Goal: Task Accomplishment & Management: Manage account settings

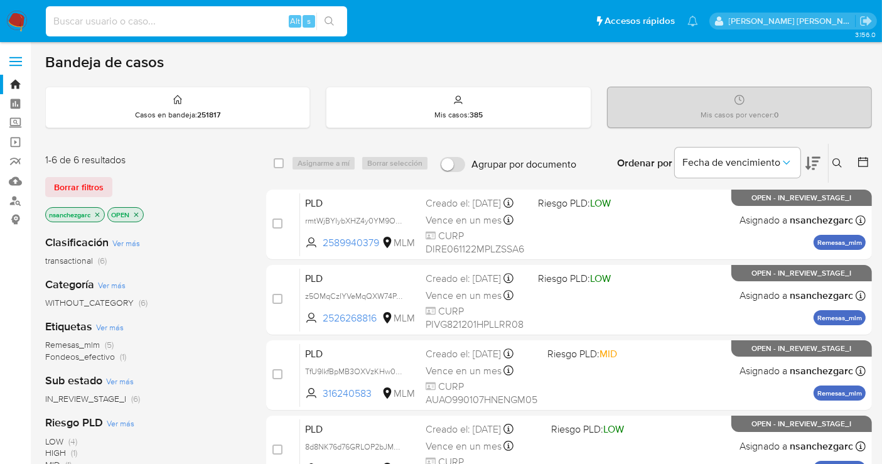
click at [136, 17] on input at bounding box center [196, 21] width 301 height 16
paste input "662931586"
type input "662931586"
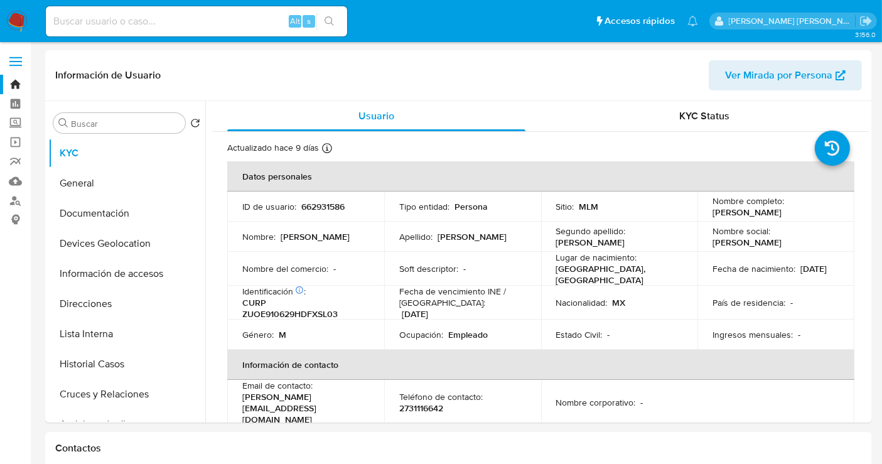
select select "10"
click at [18, 17] on img at bounding box center [16, 21] width 21 height 21
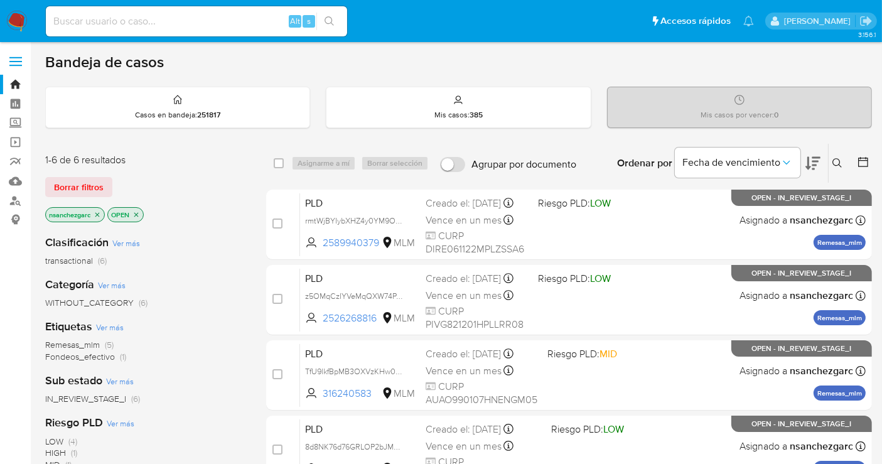
click at [837, 163] on icon at bounding box center [837, 163] width 10 height 10
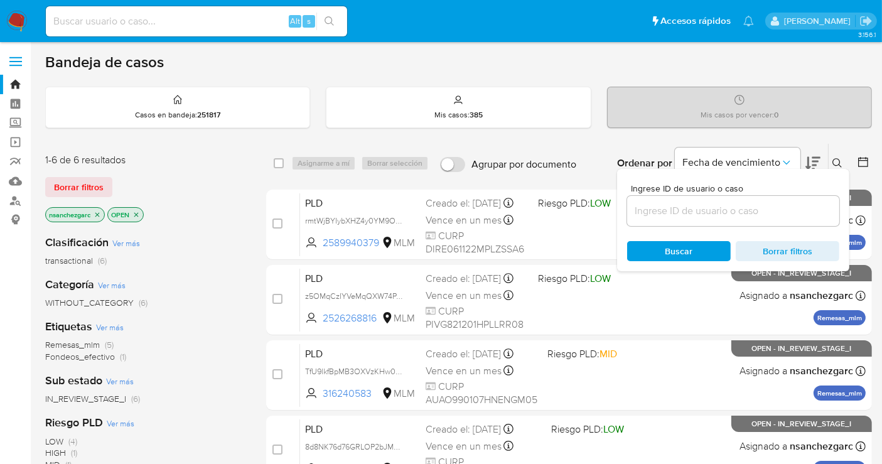
click at [672, 210] on input at bounding box center [733, 211] width 212 height 16
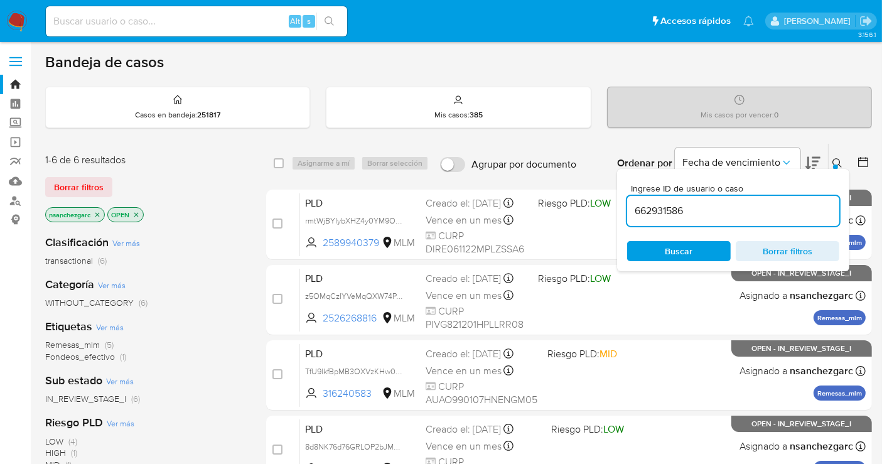
type input "662931586"
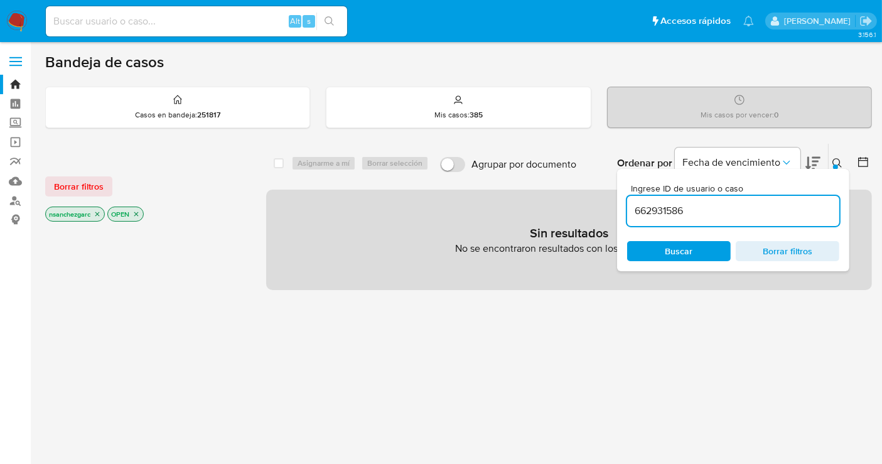
click at [96, 212] on icon "close-filter" at bounding box center [98, 214] width 8 height 8
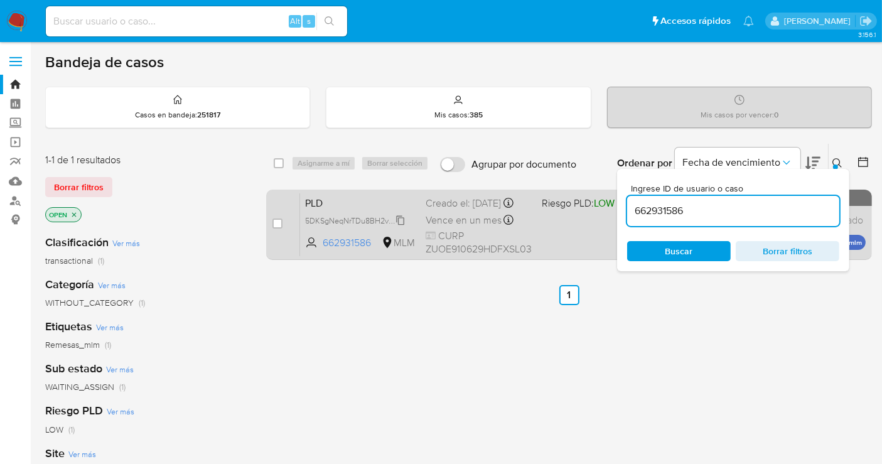
click at [399, 227] on span "5DKSgNeqNrTDu8BH2vEm8kGw" at bounding box center [362, 220] width 114 height 14
click at [457, 210] on div "Creado el: 12/08/2025 Creado el: 12/08/2025 02:08:05" at bounding box center [478, 203] width 106 height 14
click at [275, 222] on input "checkbox" at bounding box center [277, 223] width 10 height 10
checkbox input "true"
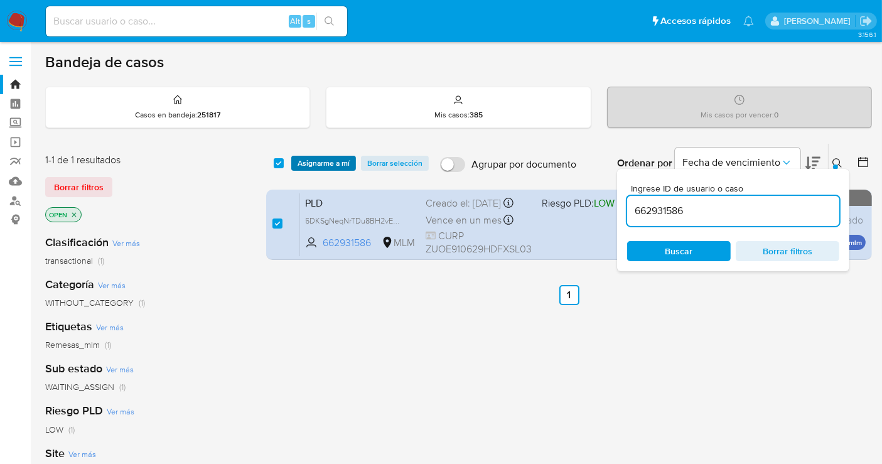
click at [314, 161] on span "Asignarme a mí" at bounding box center [323, 163] width 52 height 13
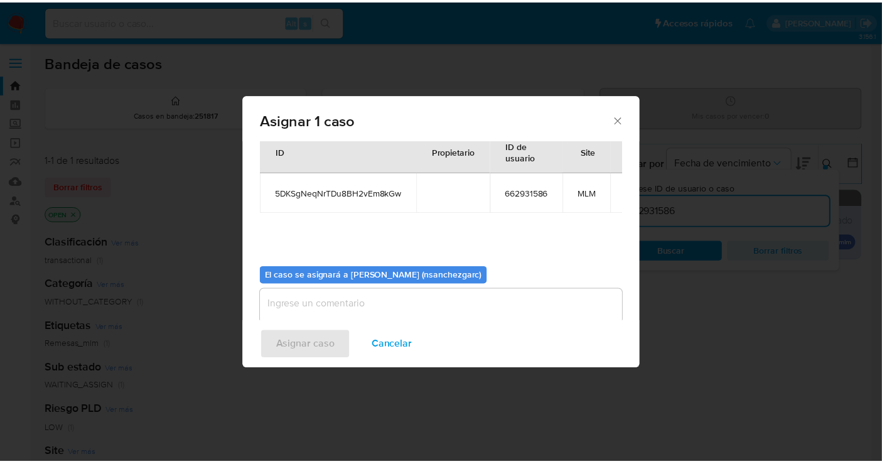
scroll to position [64, 0]
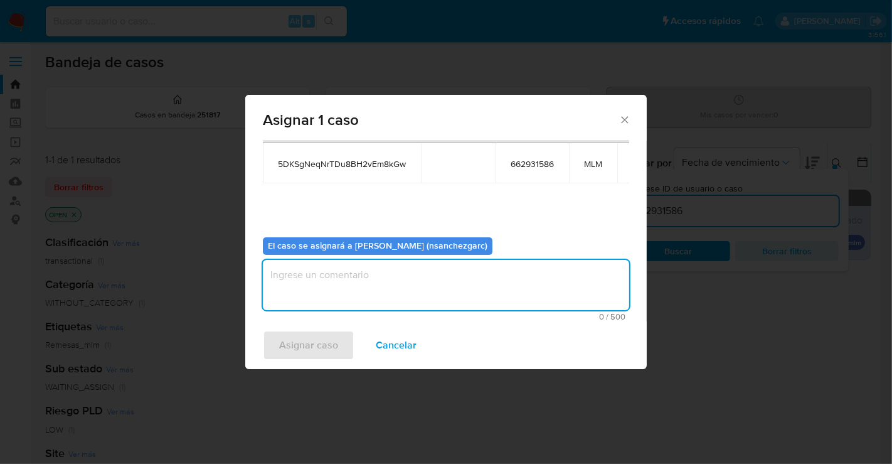
click at [296, 271] on textarea "assign-modal" at bounding box center [446, 285] width 366 height 50
type textarea "nesg"
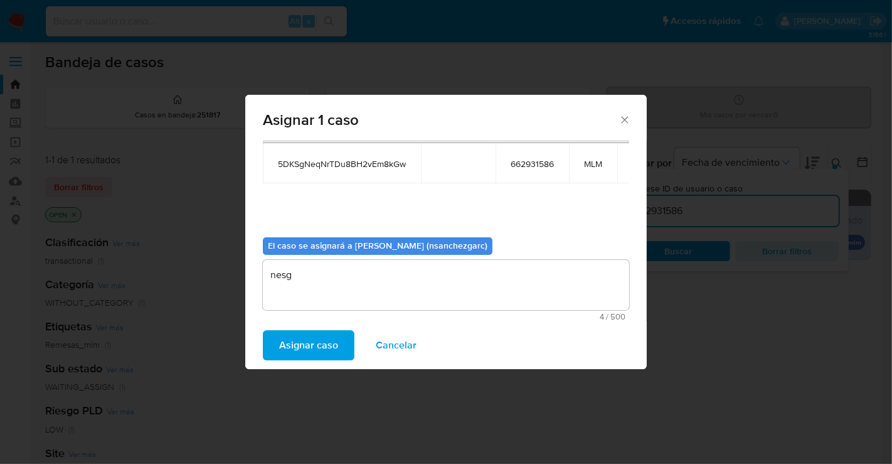
click at [307, 350] on span "Asignar caso" at bounding box center [308, 345] width 59 height 28
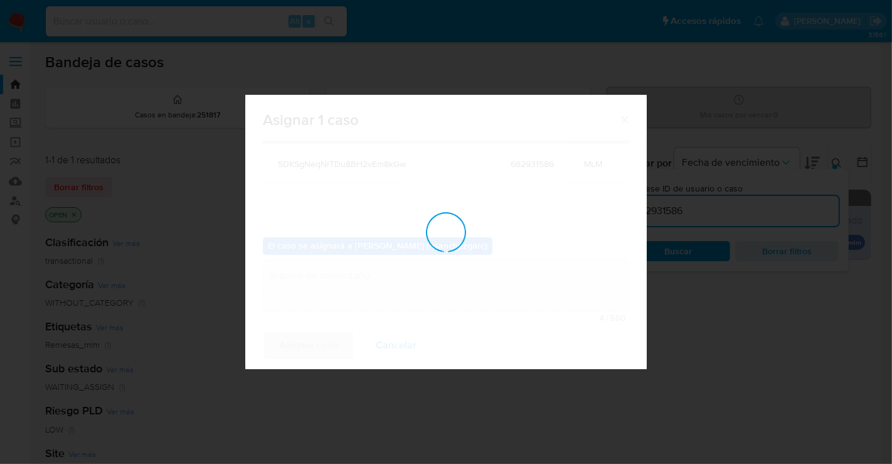
checkbox input "false"
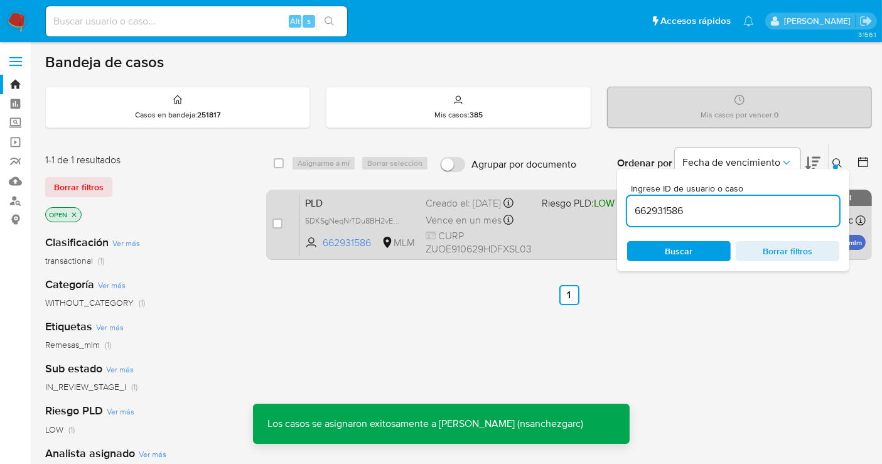
click at [446, 209] on div "Creado el: 12/08/2025 Creado el: 12/08/2025 02:08:05" at bounding box center [478, 203] width 106 height 14
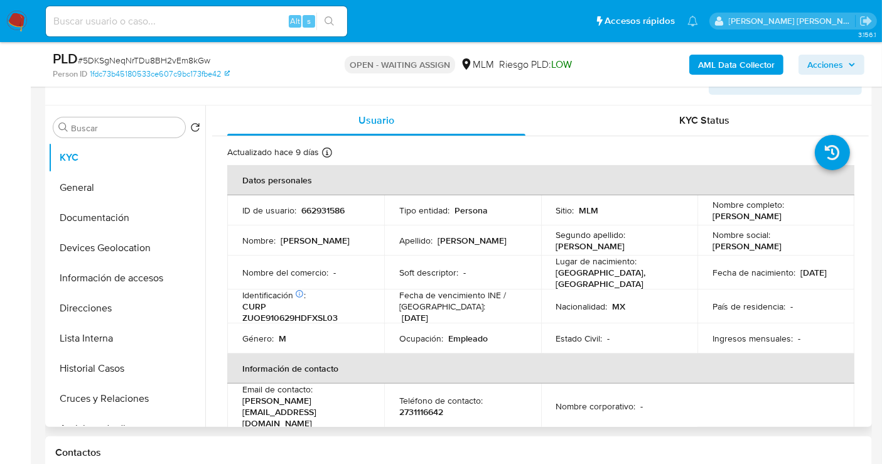
select select "10"
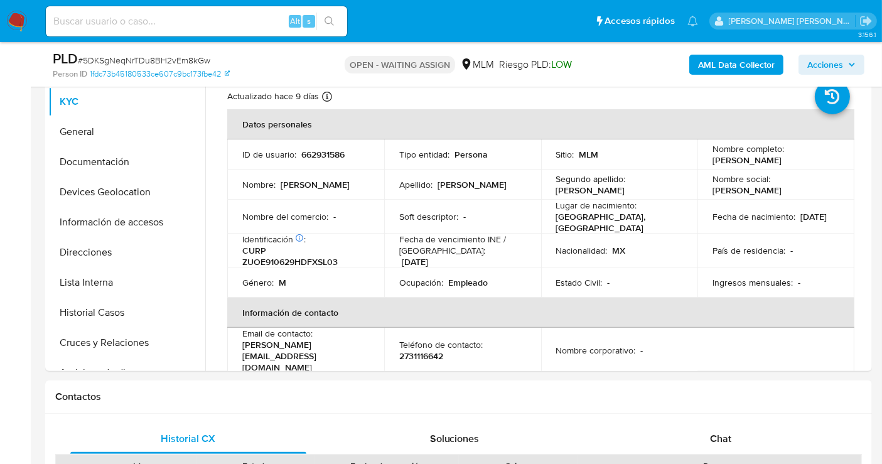
scroll to position [279, 0]
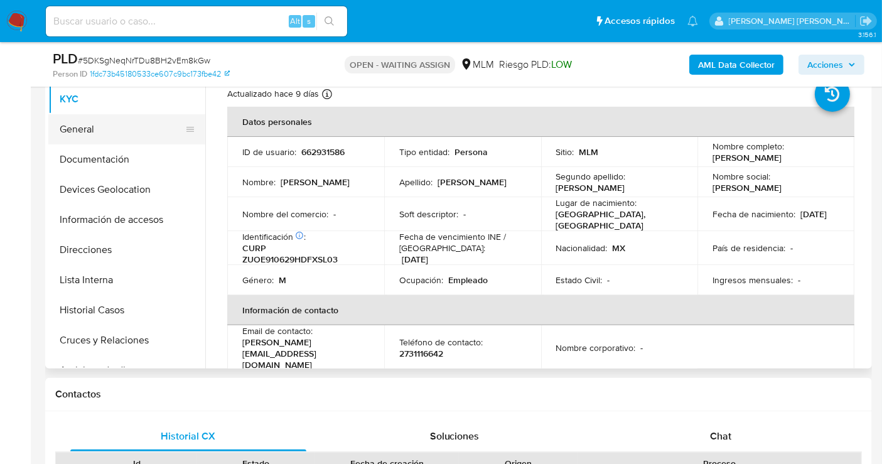
click at [75, 135] on button "General" at bounding box center [121, 129] width 147 height 30
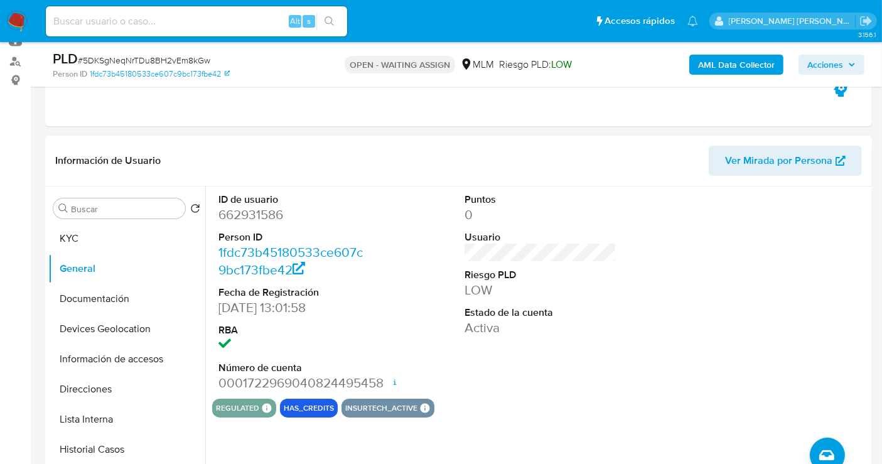
scroll to position [209, 0]
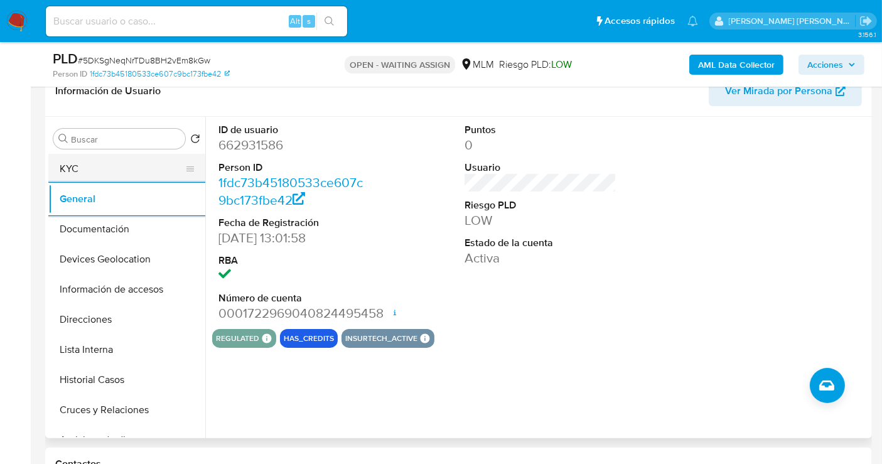
click at [71, 174] on button "KYC" at bounding box center [121, 169] width 147 height 30
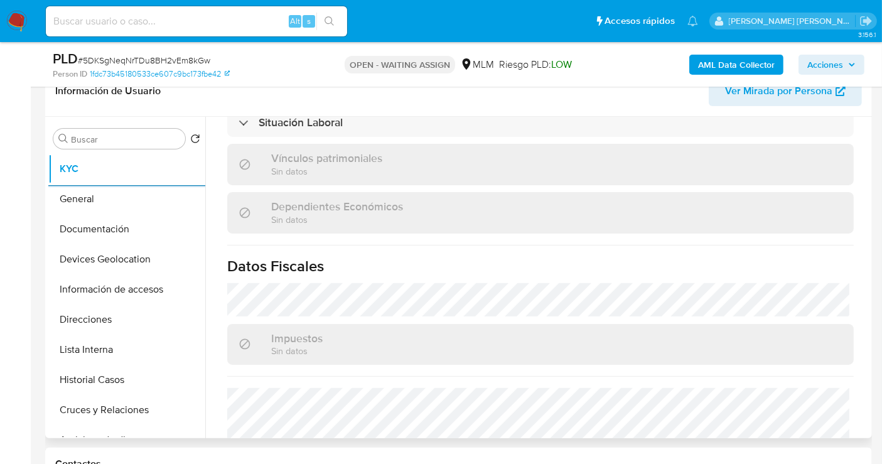
scroll to position [792, 0]
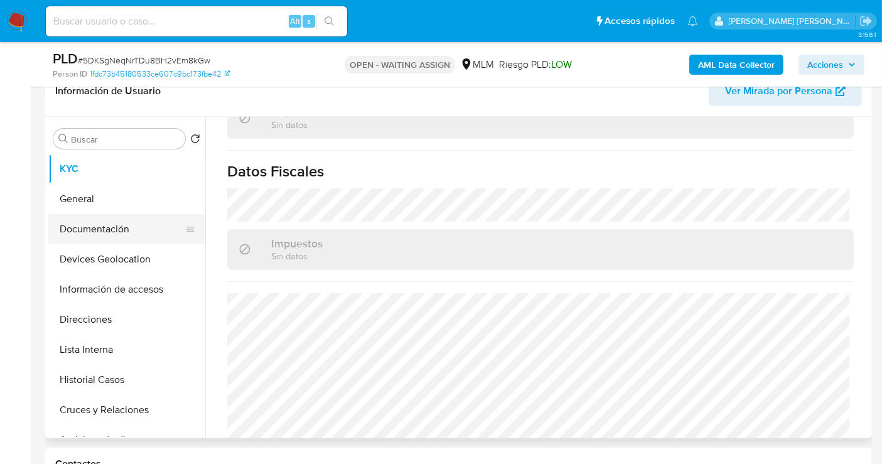
click at [127, 224] on button "Documentación" at bounding box center [121, 229] width 147 height 30
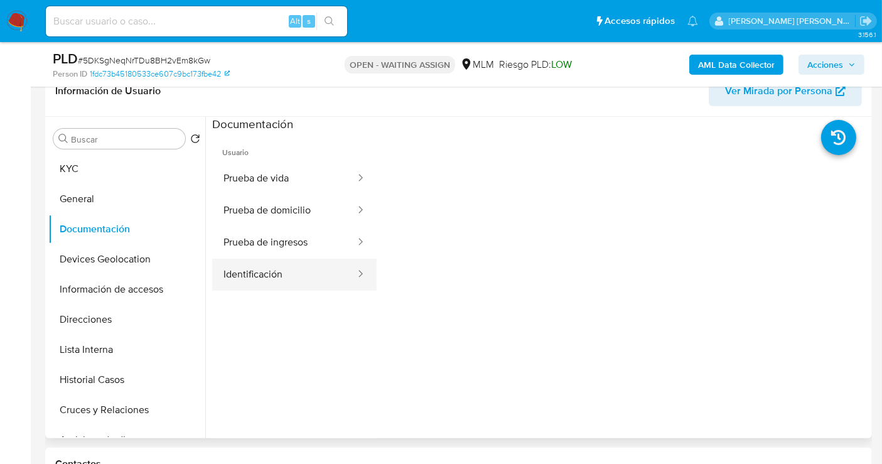
click at [309, 263] on button "Identificación" at bounding box center [284, 275] width 144 height 32
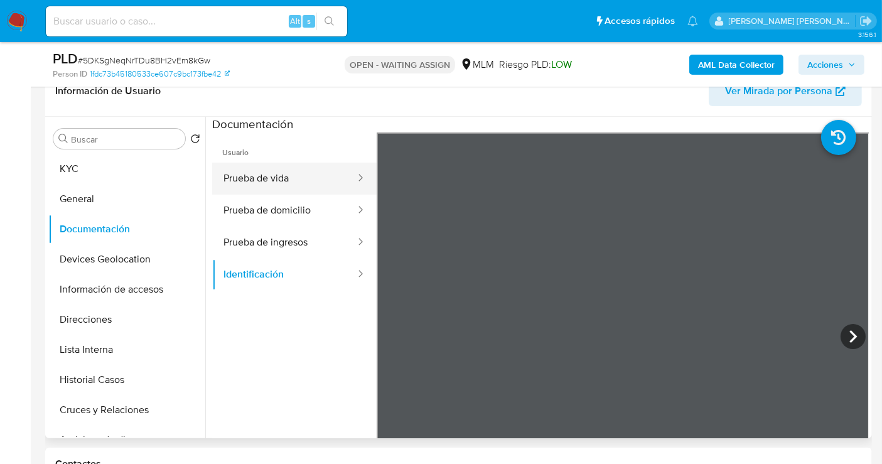
click at [262, 170] on button "Prueba de vida" at bounding box center [284, 179] width 144 height 32
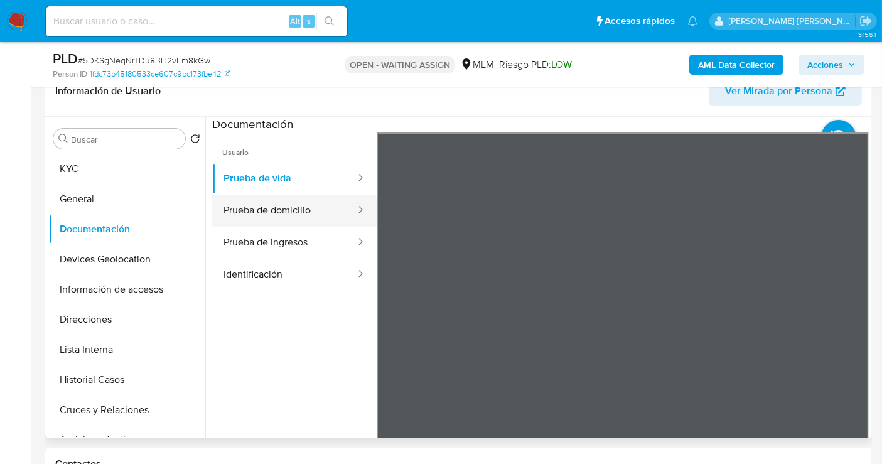
click at [280, 213] on button "Prueba de domicilio" at bounding box center [284, 211] width 144 height 32
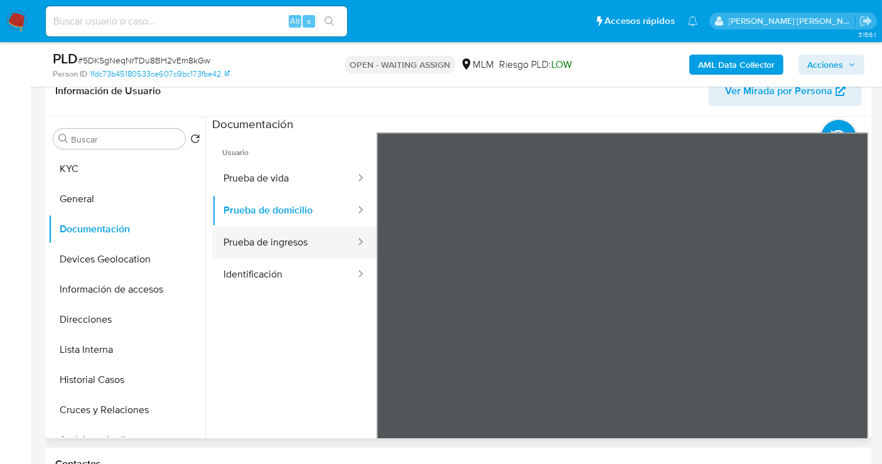
click at [286, 243] on button "Prueba de ingresos" at bounding box center [284, 243] width 144 height 32
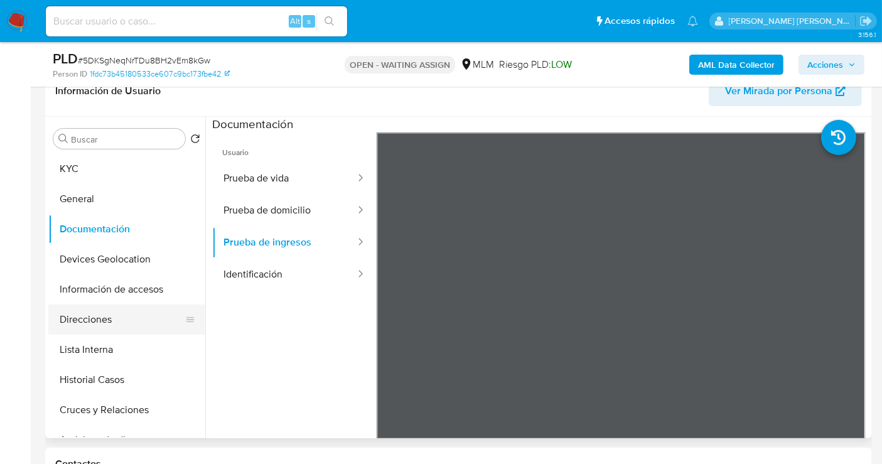
click at [89, 322] on button "Direcciones" at bounding box center [121, 319] width 147 height 30
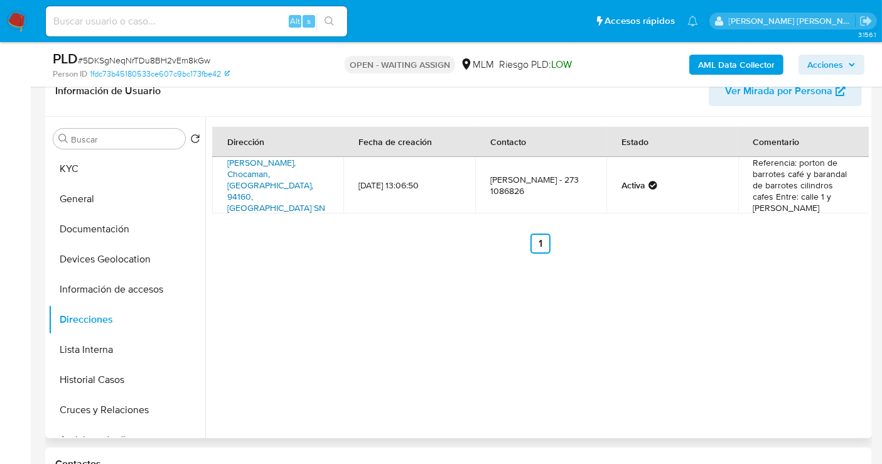
click at [265, 175] on link "Francisco I Madero Sn, Chocaman, Veracruz, 94160, Mexico SN" at bounding box center [276, 185] width 98 height 58
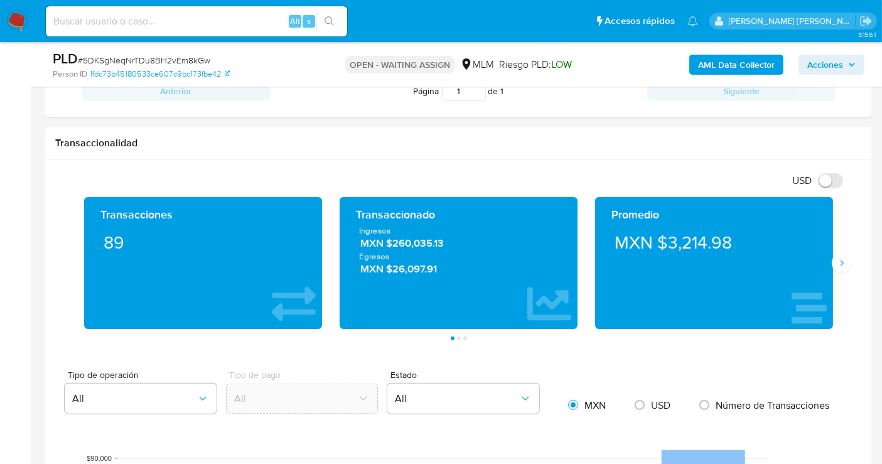
scroll to position [767, 0]
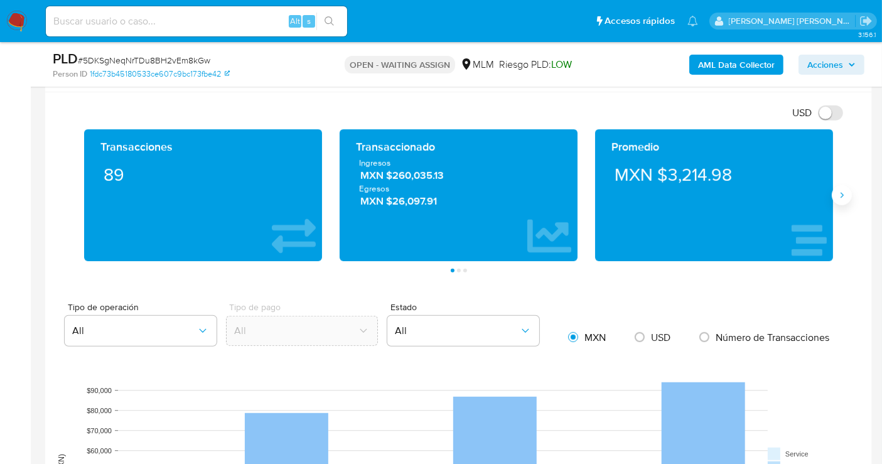
click at [841, 193] on icon "Siguiente" at bounding box center [842, 195] width 10 height 10
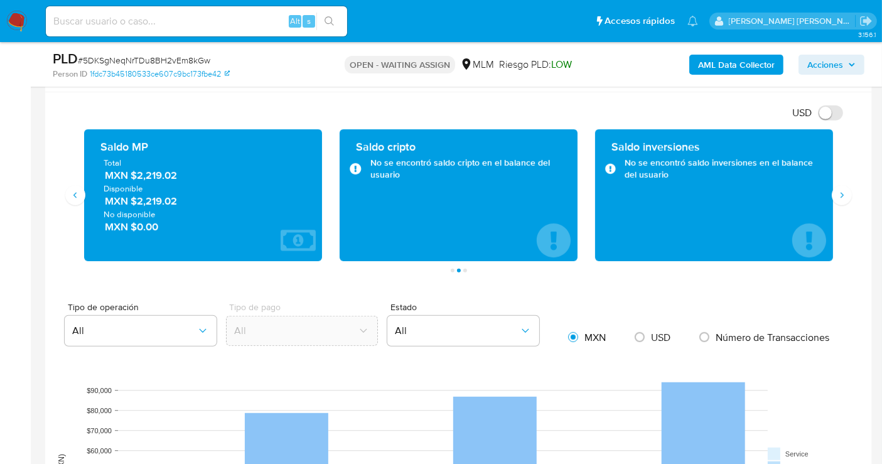
click at [154, 174] on span "MXN $2,219.02" at bounding box center [204, 176] width 198 height 14
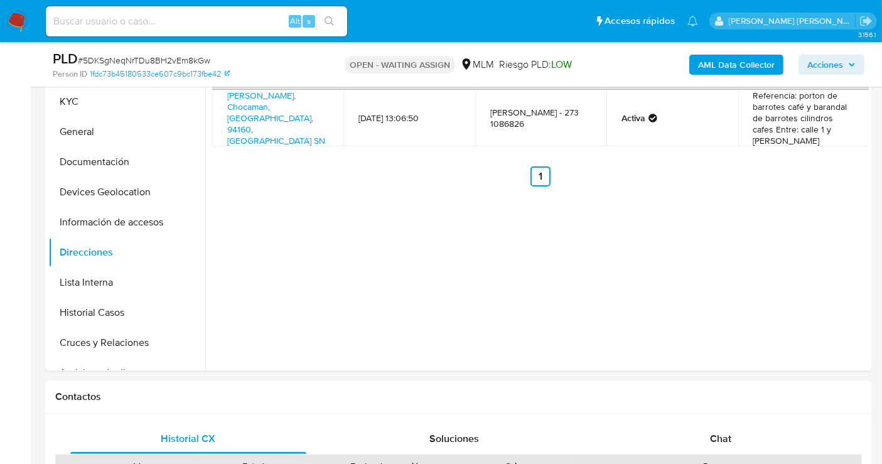
scroll to position [209, 0]
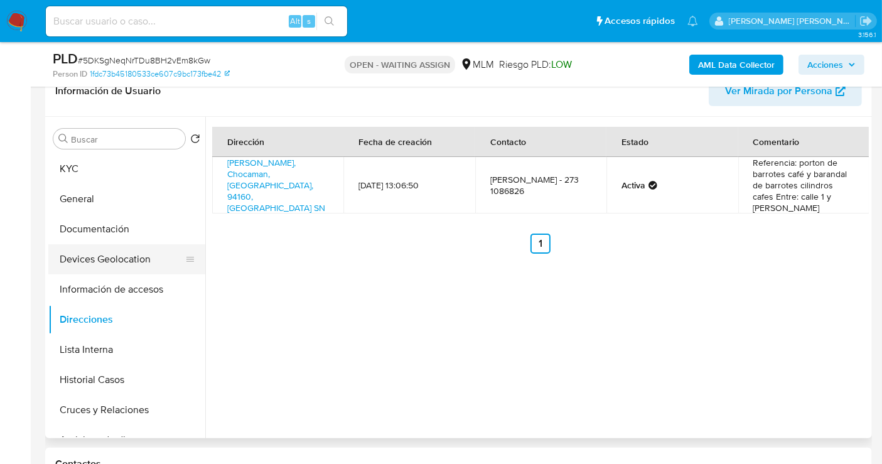
click at [109, 260] on button "Devices Geolocation" at bounding box center [121, 259] width 147 height 30
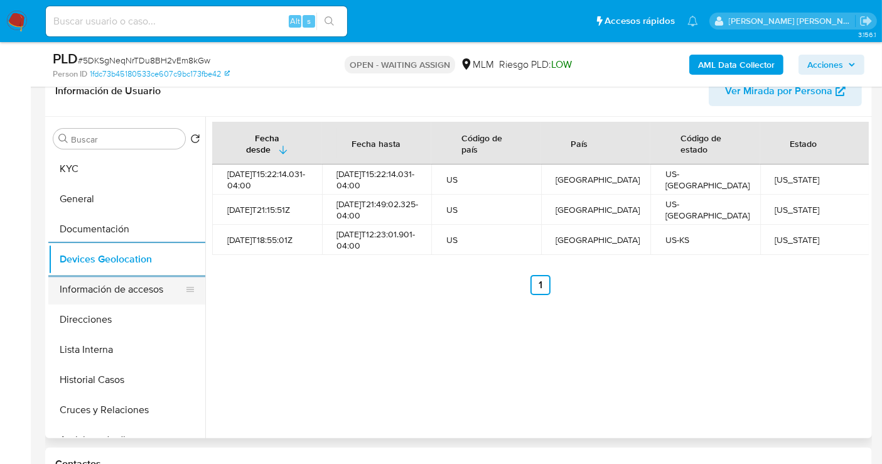
click at [104, 294] on button "Información de accesos" at bounding box center [121, 289] width 147 height 30
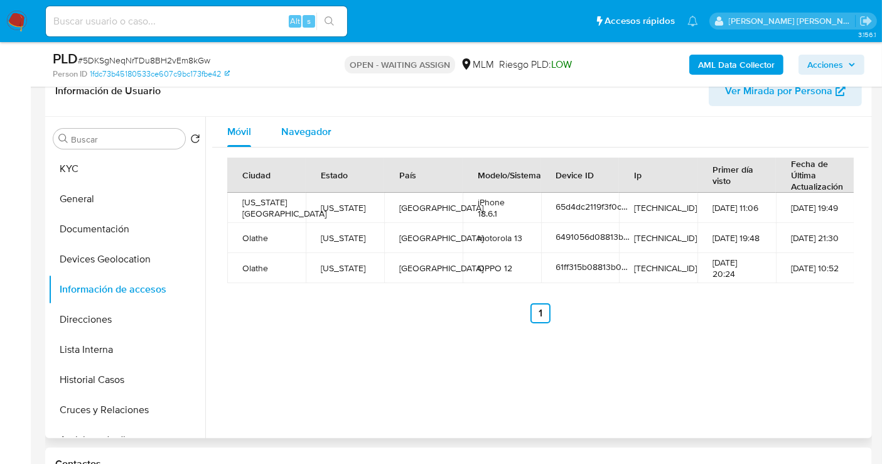
click at [299, 129] on span "Navegador" at bounding box center [306, 131] width 50 height 14
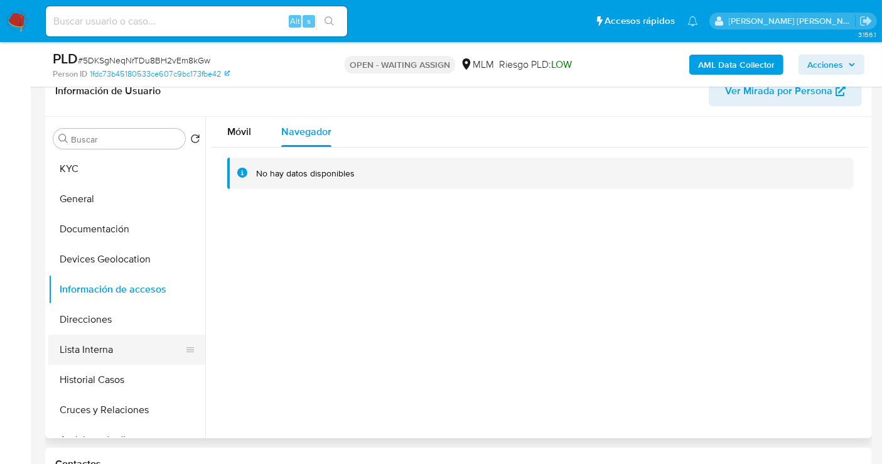
click at [104, 351] on button "Lista Interna" at bounding box center [121, 349] width 147 height 30
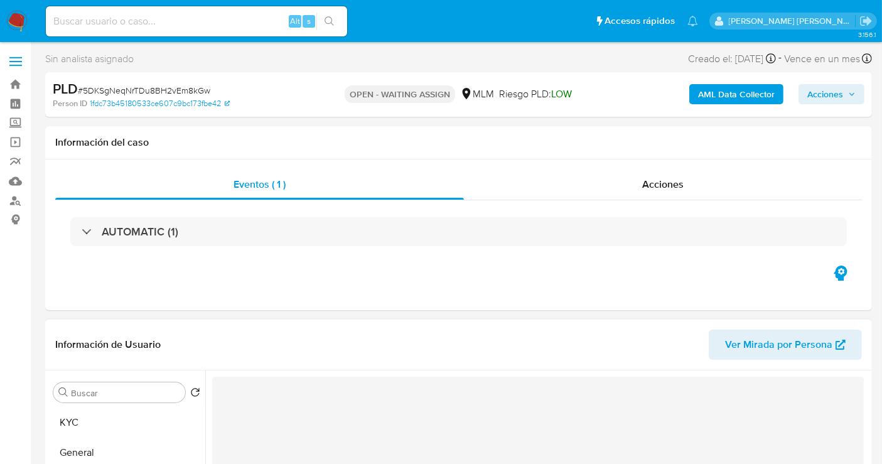
scroll to position [139, 0]
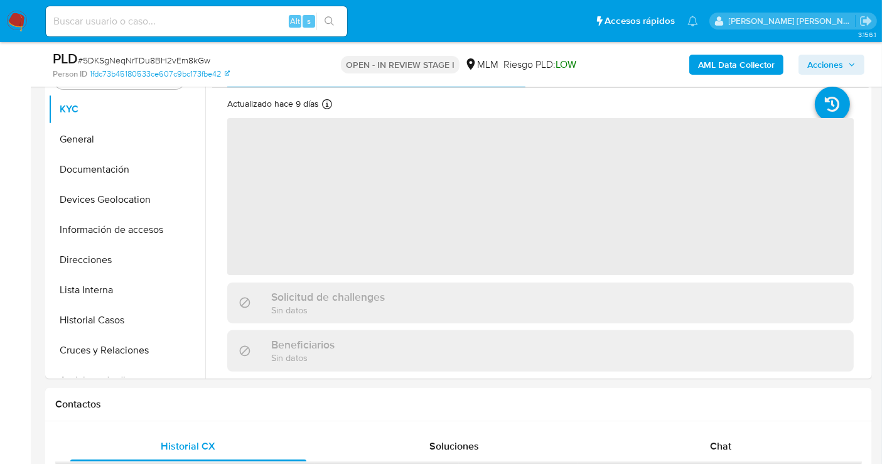
scroll to position [279, 0]
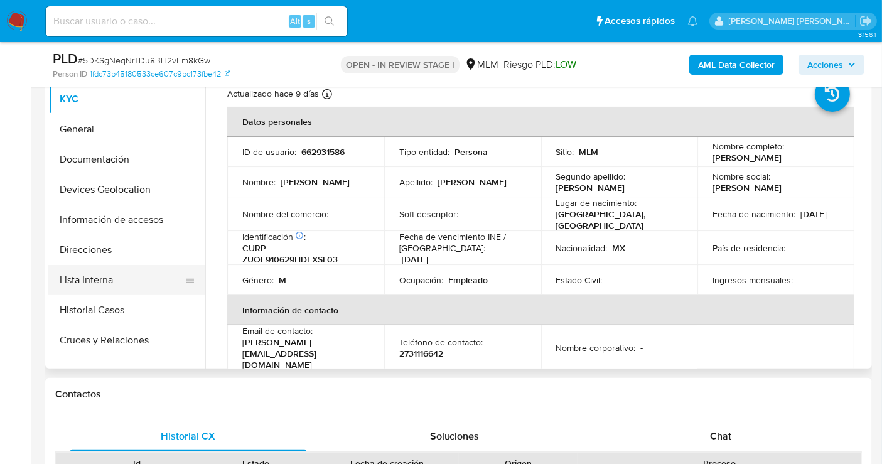
click at [97, 279] on button "Lista Interna" at bounding box center [121, 280] width 147 height 30
select select "10"
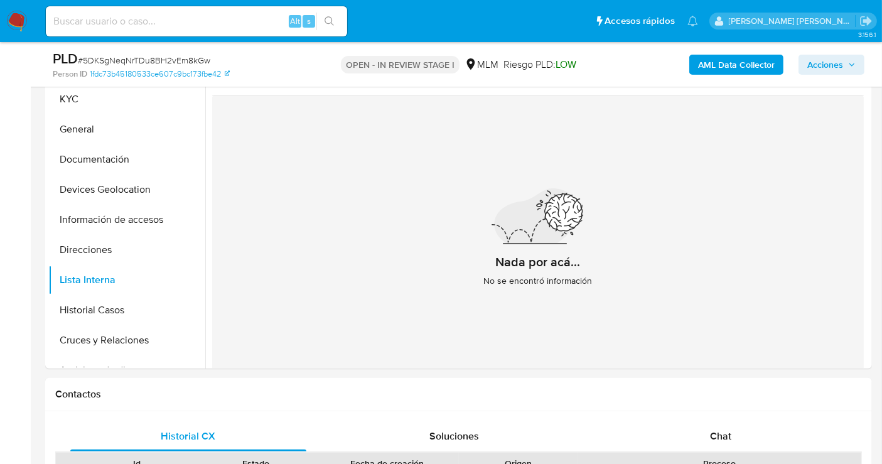
scroll to position [209, 0]
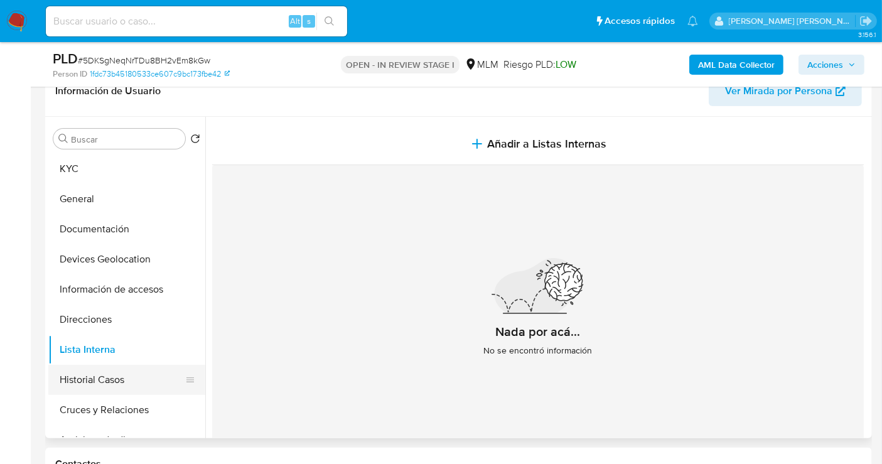
click at [88, 377] on button "Historial Casos" at bounding box center [121, 380] width 147 height 30
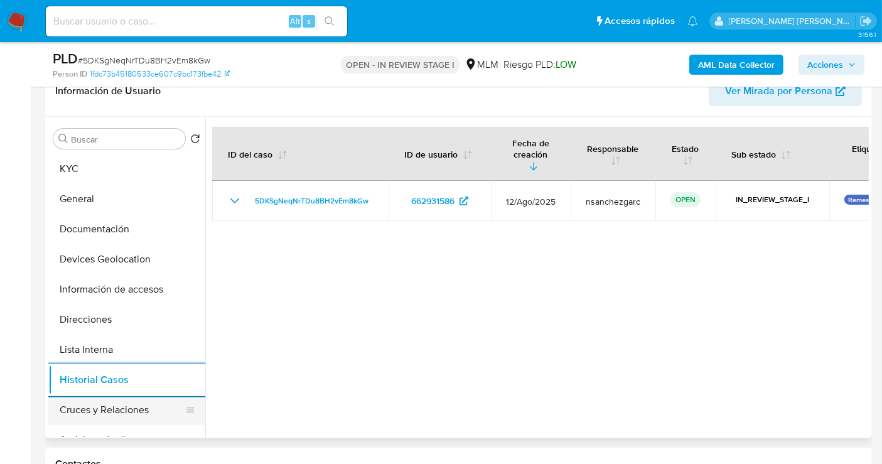
click at [90, 408] on button "Cruces y Relaciones" at bounding box center [121, 410] width 147 height 30
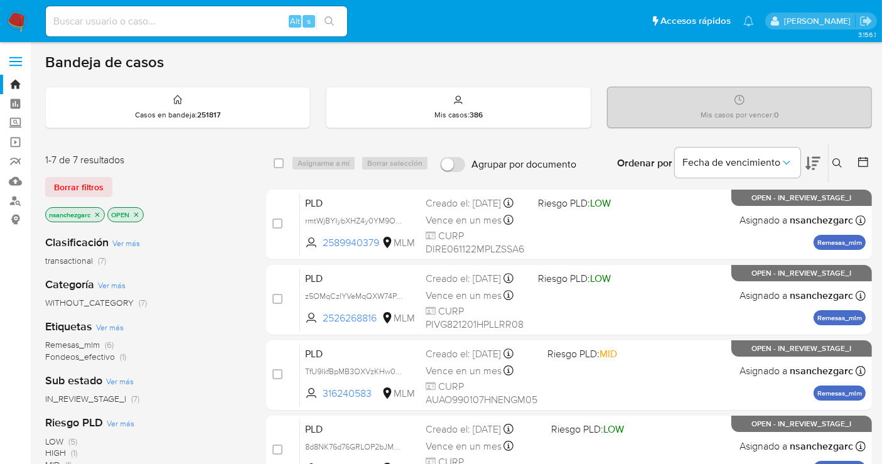
click at [803, 160] on icon at bounding box center [837, 163] width 10 height 10
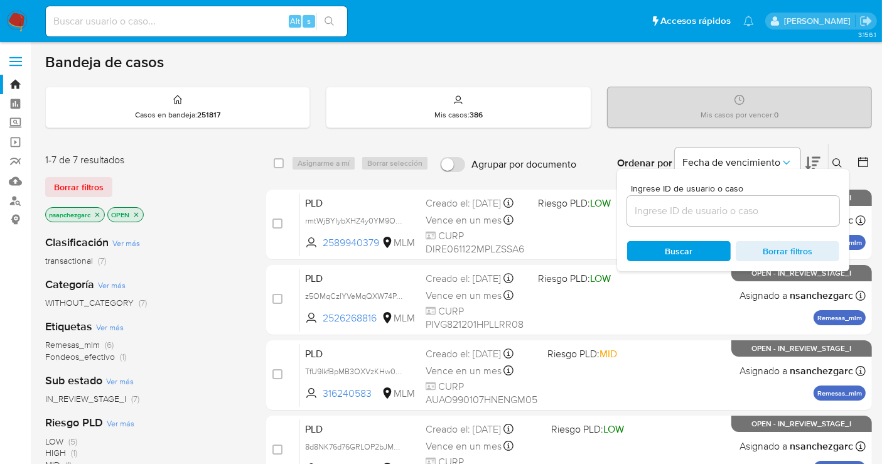
click at [671, 223] on div at bounding box center [733, 211] width 212 height 30
click at [663, 213] on input at bounding box center [733, 211] width 212 height 16
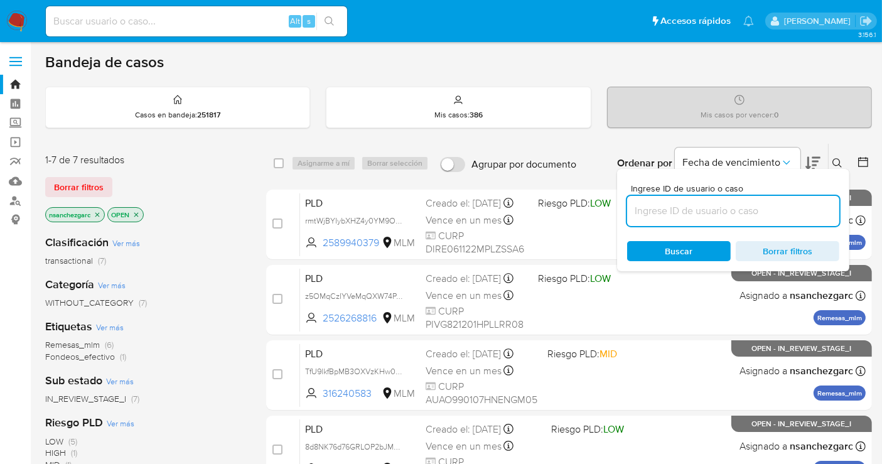
paste input "16927047"
click at [691, 210] on input "16927047" at bounding box center [733, 211] width 212 height 16
type input "16927047"
click at [99, 212] on icon "close-filter" at bounding box center [97, 214] width 4 height 4
click at [693, 205] on input "16927047" at bounding box center [733, 211] width 212 height 16
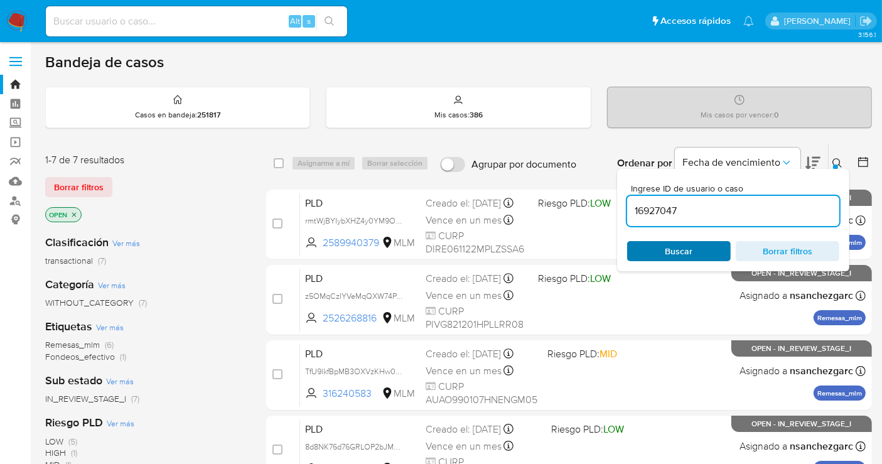
click at [677, 246] on span "Buscar" at bounding box center [679, 251] width 28 height 20
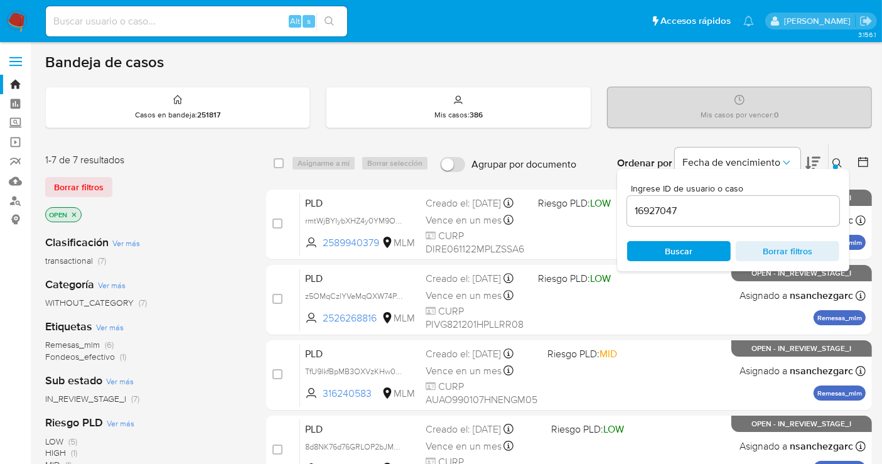
click at [17, 20] on img at bounding box center [16, 21] width 21 height 21
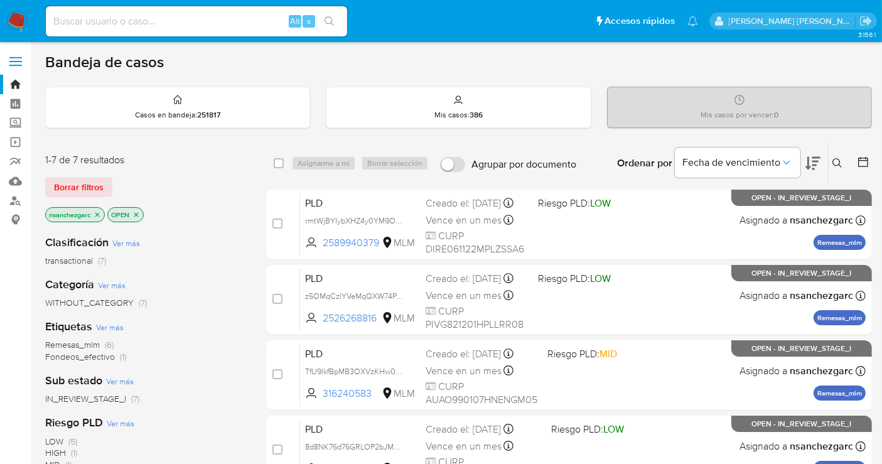
click at [837, 160] on icon at bounding box center [837, 163] width 10 height 10
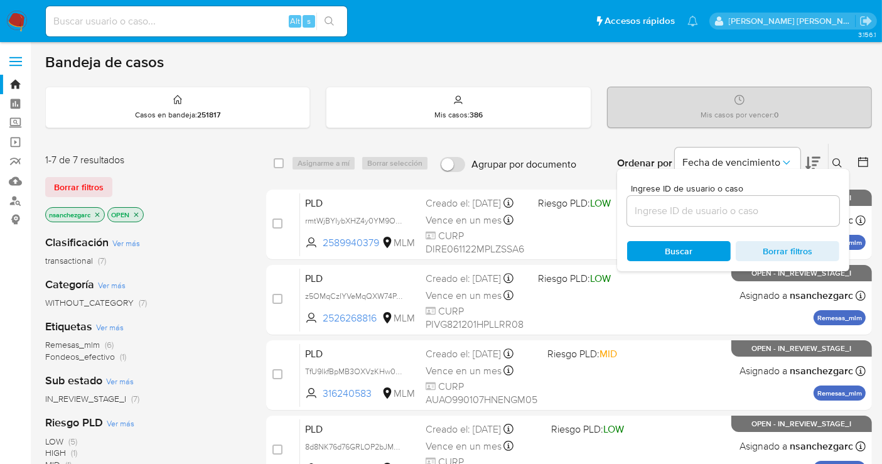
click at [689, 212] on input at bounding box center [733, 211] width 212 height 16
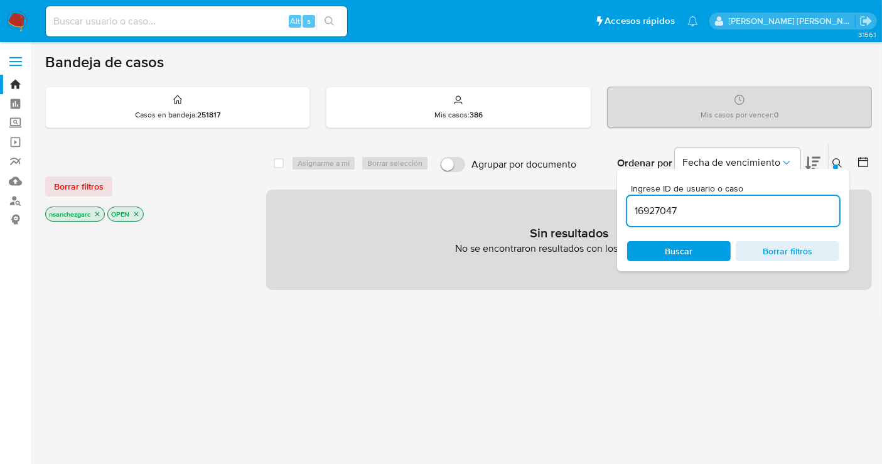
click at [696, 212] on input "16927047" at bounding box center [733, 211] width 212 height 16
type input "16927047"
click at [101, 213] on icon "close-filter" at bounding box center [98, 214] width 8 height 8
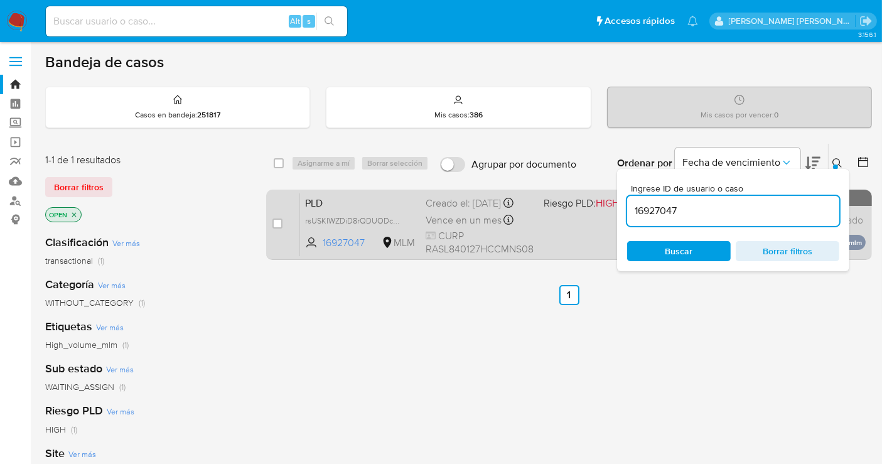
drag, startPoint x: 402, startPoint y: 226, endPoint x: 402, endPoint y: 243, distance: 16.9
click at [402, 226] on span "rsUSKIWZDiD8rQDUODcM0iDt" at bounding box center [359, 220] width 109 height 14
click at [273, 223] on input "checkbox" at bounding box center [277, 223] width 10 height 10
checkbox input "true"
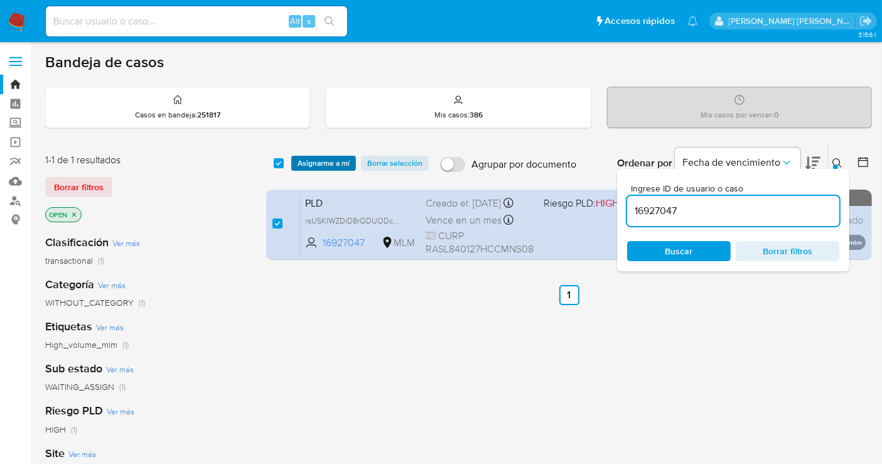
click at [310, 163] on span "Asignarme a mí" at bounding box center [323, 163] width 52 height 13
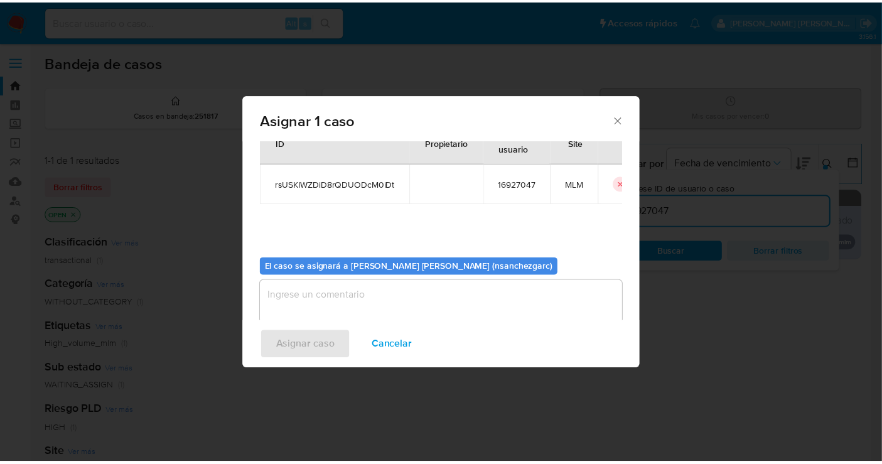
scroll to position [64, 0]
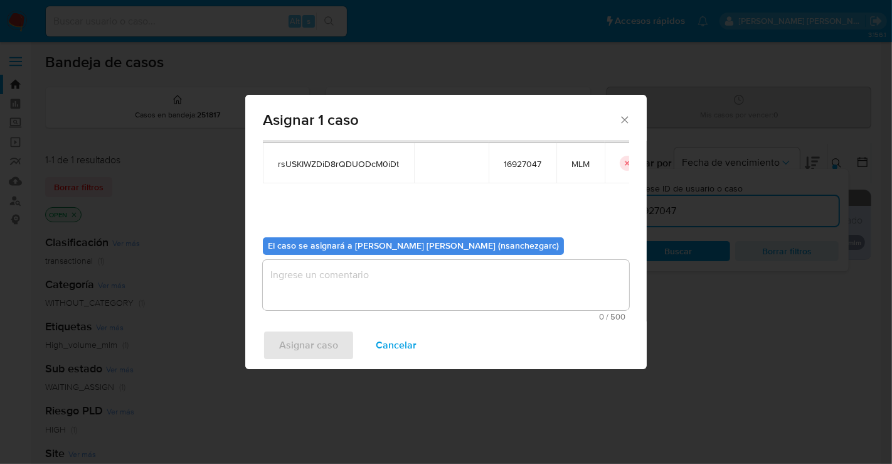
click at [290, 273] on textarea "assign-modal" at bounding box center [446, 285] width 366 height 50
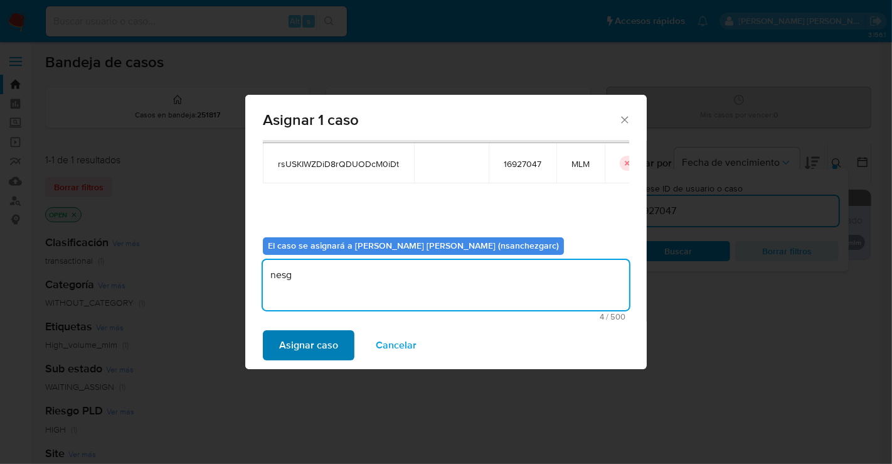
type textarea "nesg"
click at [313, 338] on span "Asignar caso" at bounding box center [308, 345] width 59 height 28
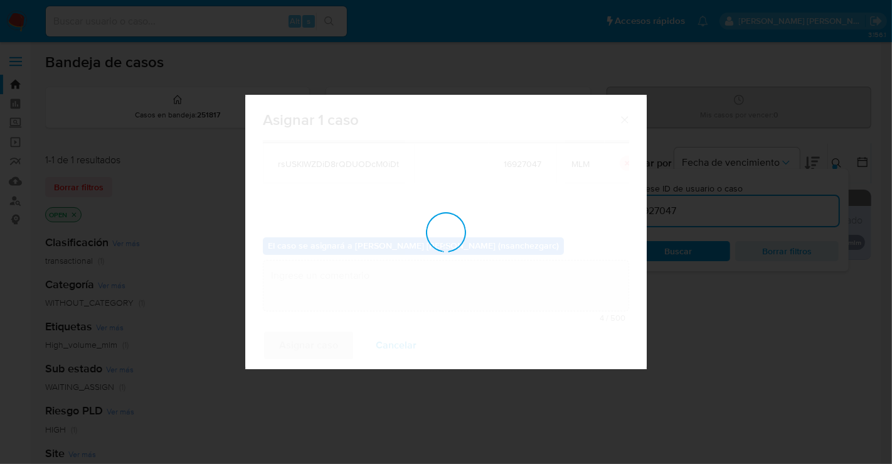
checkbox input "false"
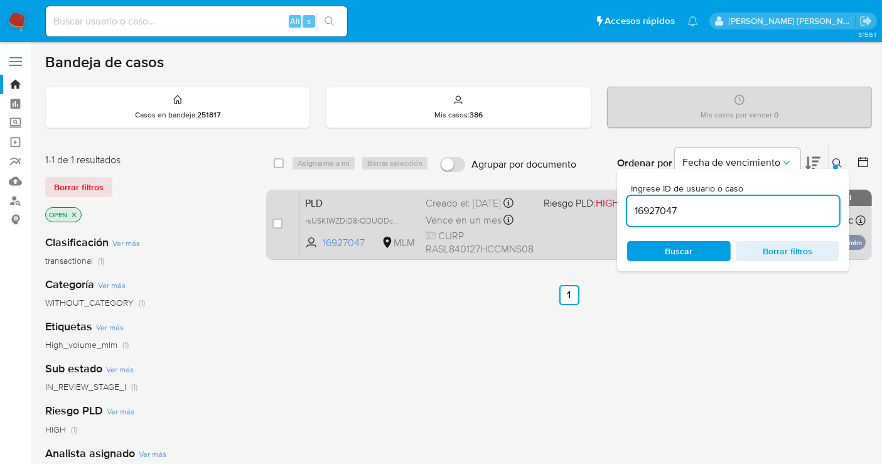
click at [461, 208] on div "Creado el: 12/08/2025 Creado el: 12/08/2025 02:12:32" at bounding box center [479, 203] width 108 height 14
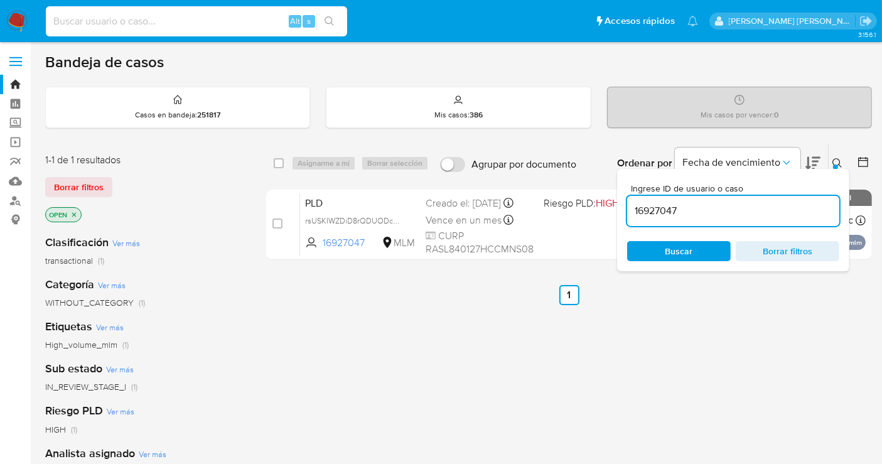
click at [90, 22] on input at bounding box center [196, 21] width 301 height 16
paste input "454077975"
type input "454077975"
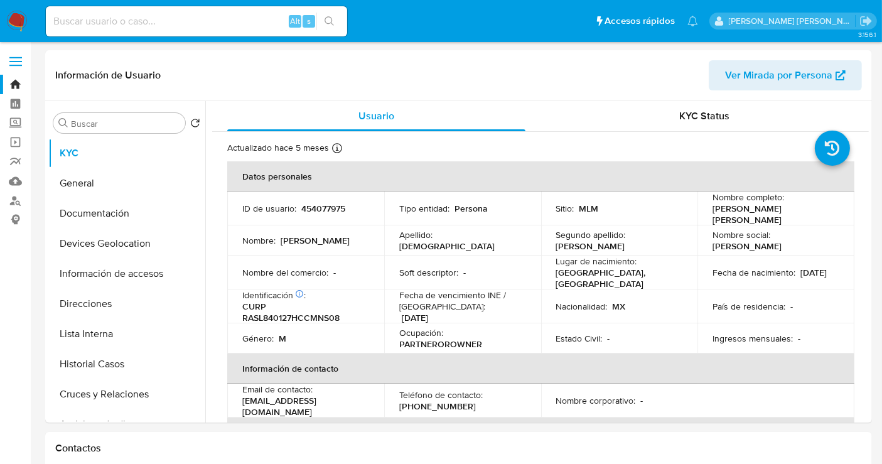
select select "10"
drag, startPoint x: 453, startPoint y: 398, endPoint x: 399, endPoint y: 399, distance: 54.6
click at [399, 399] on div "Teléfono de contacto : (999) 2441261" at bounding box center [462, 400] width 127 height 23
copy p "(999) 2441261"
click at [315, 203] on p "454077975" at bounding box center [323, 208] width 44 height 11
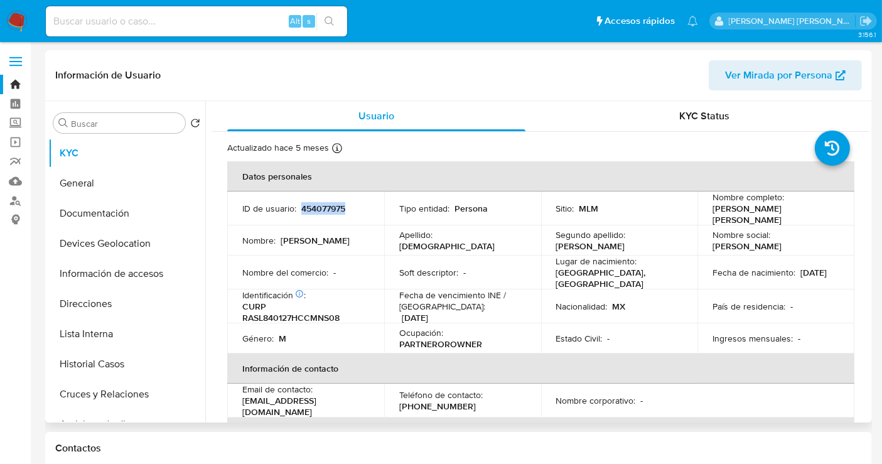
click at [315, 203] on p "454077975" at bounding box center [323, 208] width 44 height 11
copy p "454077975"
click at [73, 218] on button "Documentación" at bounding box center [121, 213] width 147 height 30
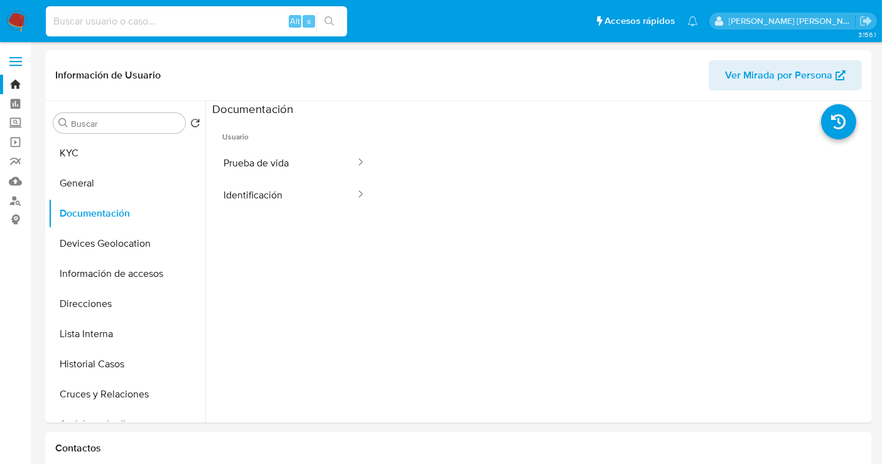
click at [93, 17] on input at bounding box center [196, 21] width 301 height 16
paste input "1343609020"
type input "1343609020"
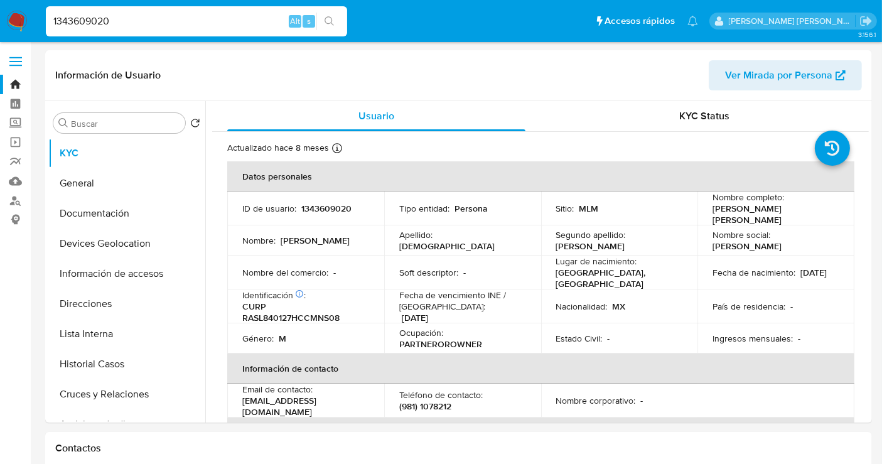
select select "10"
drag, startPoint x: 436, startPoint y: 400, endPoint x: 398, endPoint y: 402, distance: 37.7
click at [399, 402] on div "Teléfono de contacto : (981) 1078212" at bounding box center [462, 400] width 127 height 23
copy p "(981) 1078212"
click at [100, 23] on input "1343609020" at bounding box center [196, 21] width 301 height 16
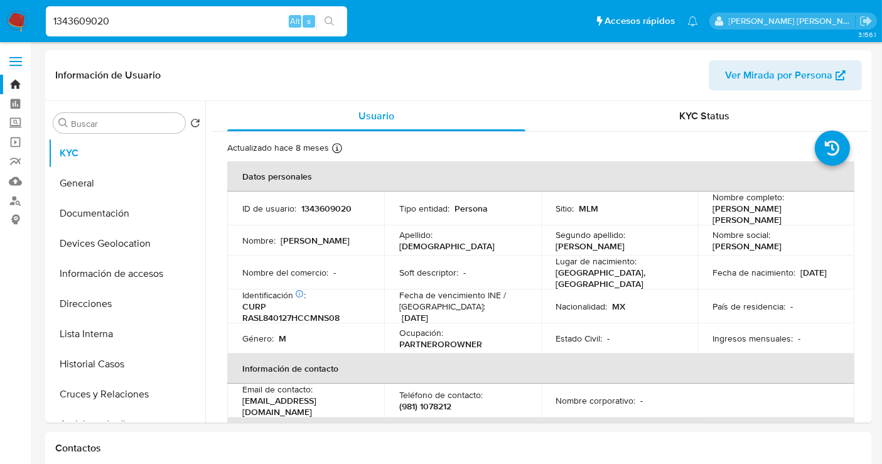
click at [100, 23] on input "1343609020" at bounding box center [196, 21] width 301 height 16
paste input "144865289"
type input "1144865289"
select select "10"
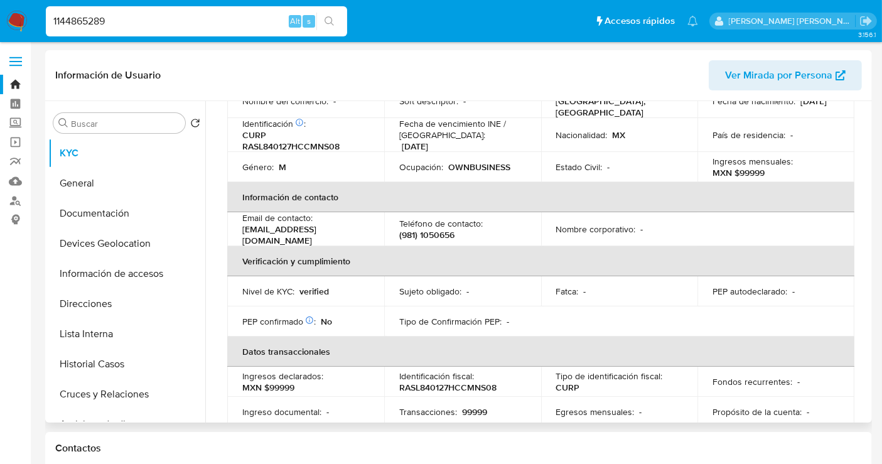
scroll to position [279, 0]
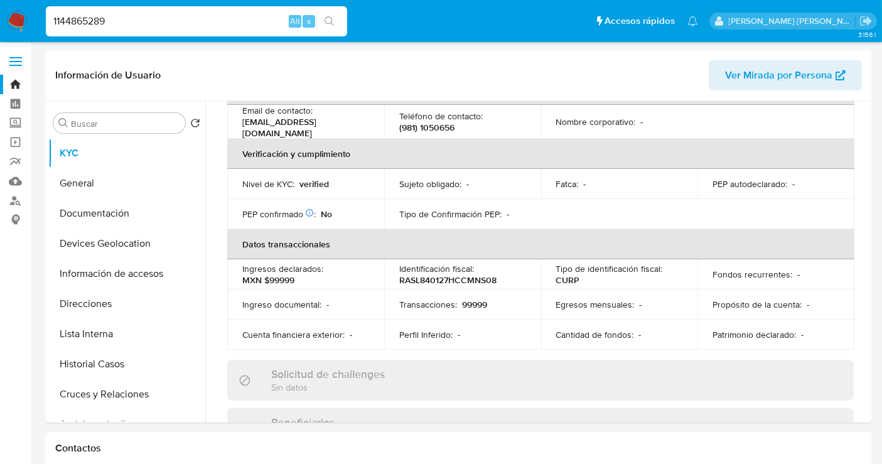
click at [92, 20] on input "1144865289" at bounding box center [196, 21] width 301 height 16
paste input "92064426"
type input "1192064426"
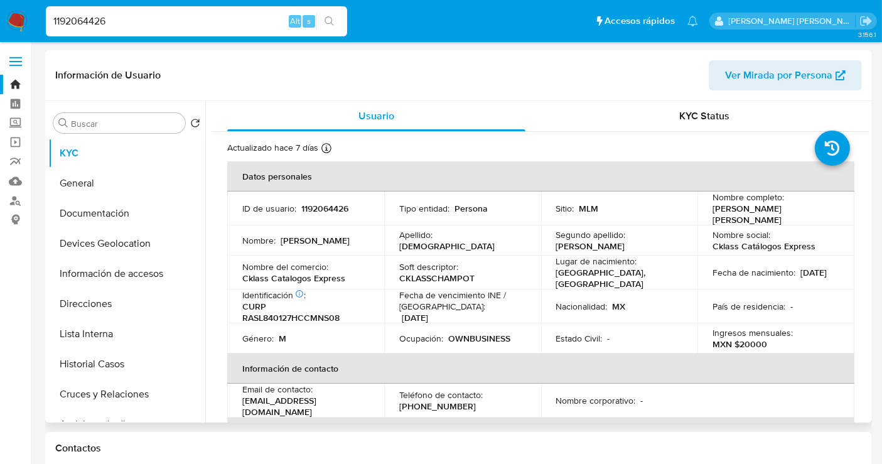
select select "10"
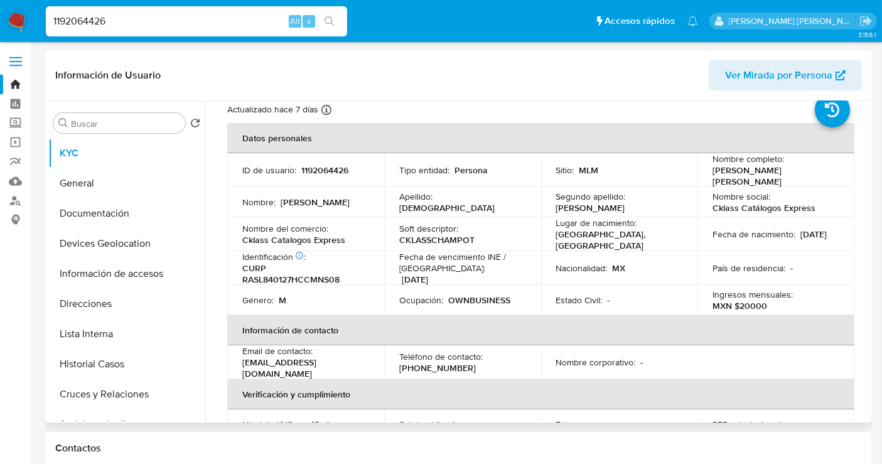
scroll to position [70, 0]
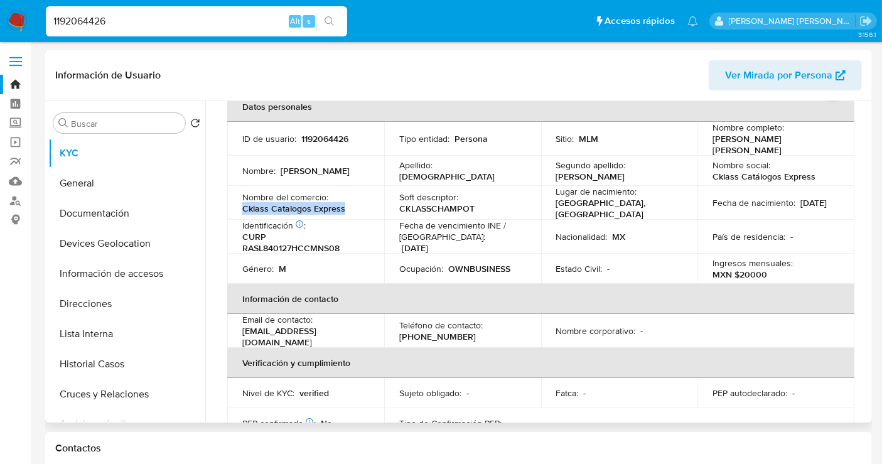
drag, startPoint x: 346, startPoint y: 205, endPoint x: 237, endPoint y: 205, distance: 109.8
click at [237, 205] on td "Nombre del comercio : Cklass Catalogos Express" at bounding box center [305, 203] width 157 height 34
copy p "Cklass Catalogos Express"
click at [105, 20] on input "1192064426" at bounding box center [196, 21] width 301 height 16
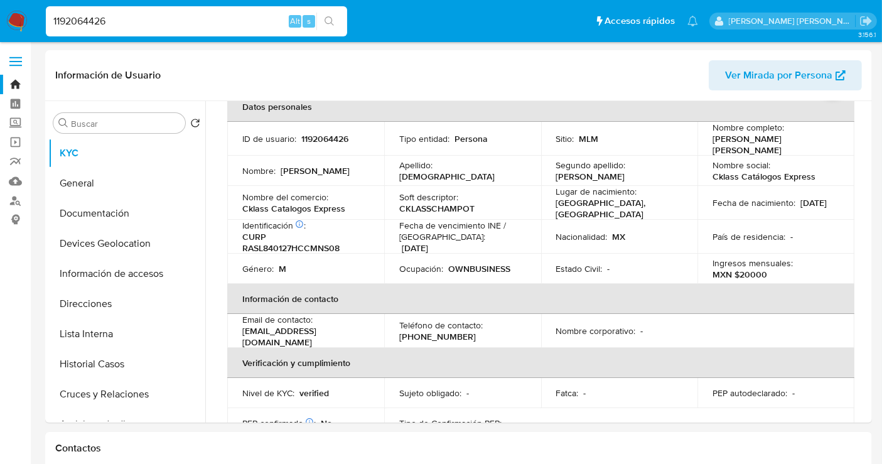
paste input "6927047"
type input "16927047"
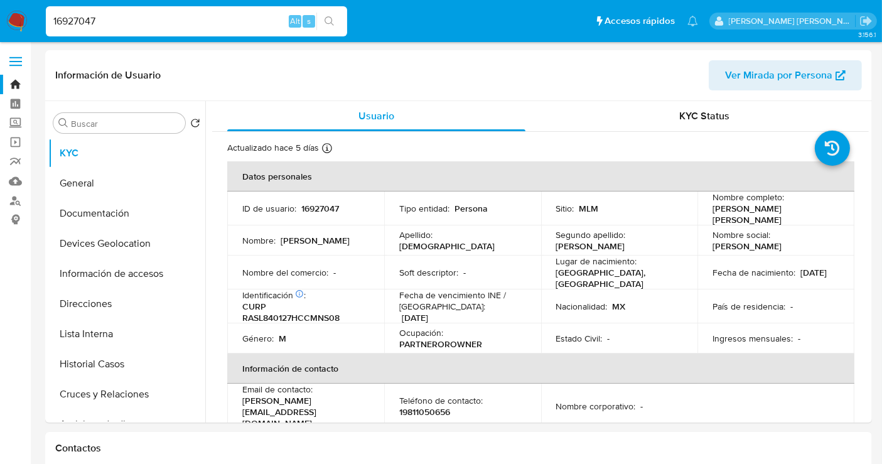
select select "10"
click at [74, 14] on input "16927047" at bounding box center [196, 21] width 301 height 16
paste input "911467392"
type input "1911467392"
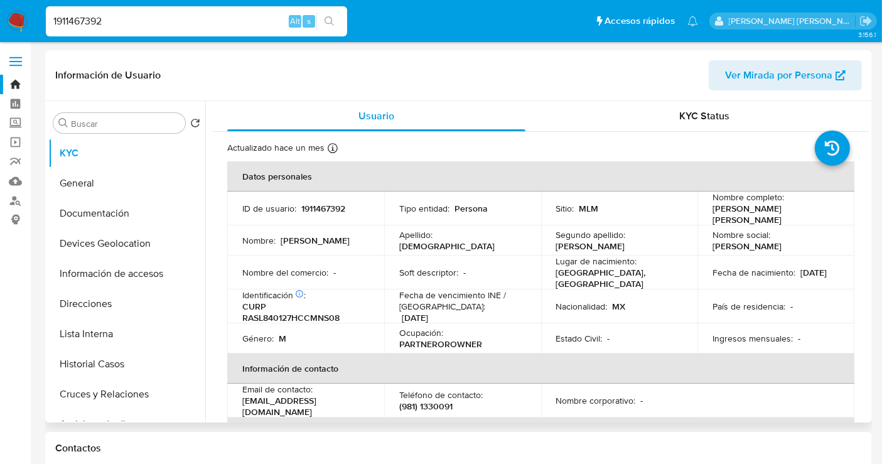
select select "10"
click at [73, 21] on input "1911467392" at bounding box center [196, 21] width 301 height 16
paste input "07458981"
type input "1907458981"
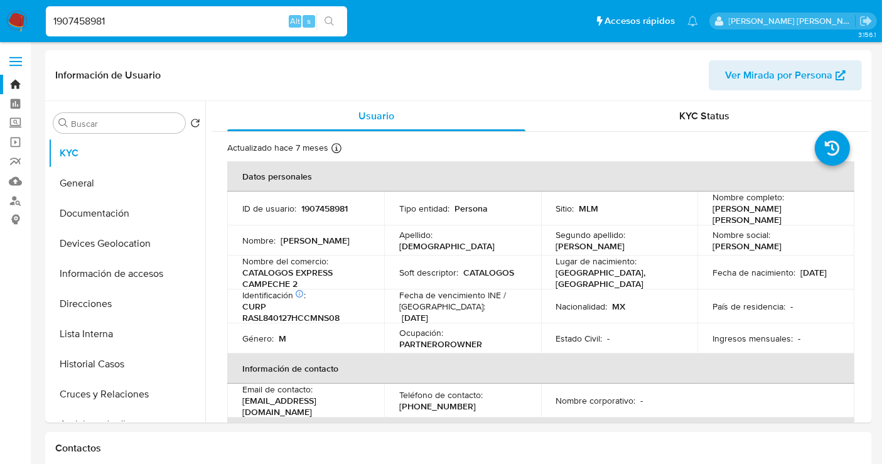
select select "10"
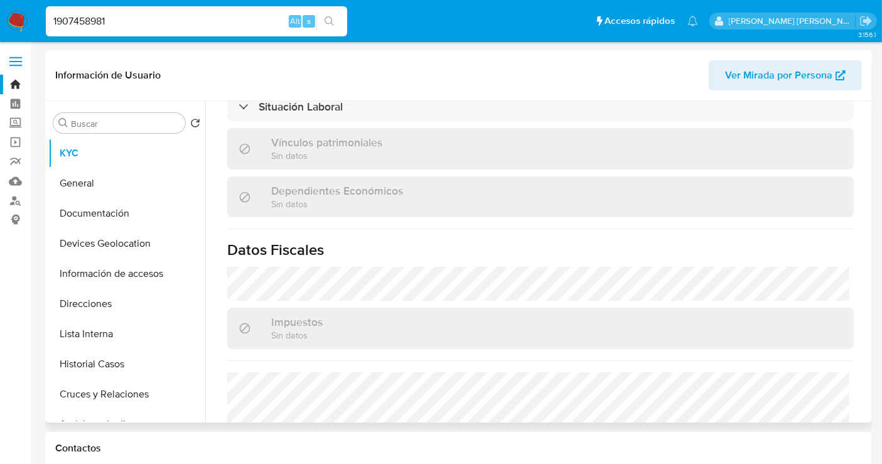
scroll to position [574, 0]
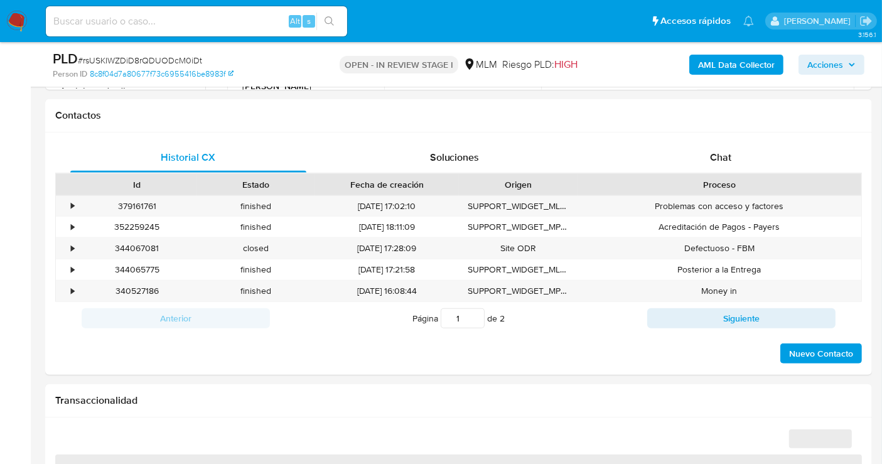
select select "10"
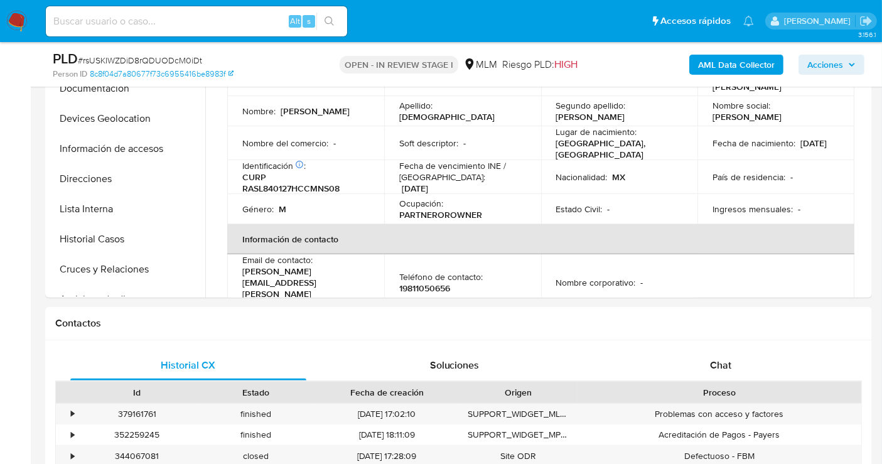
scroll to position [348, 0]
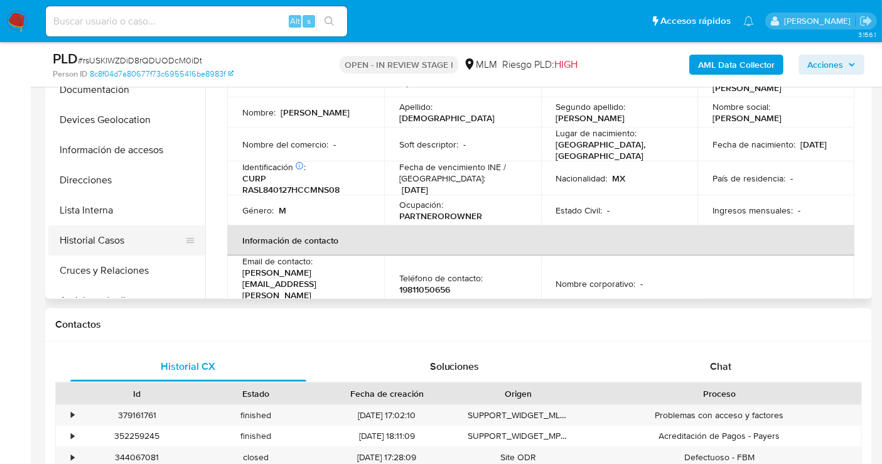
click at [85, 240] on button "Historial Casos" at bounding box center [121, 240] width 147 height 30
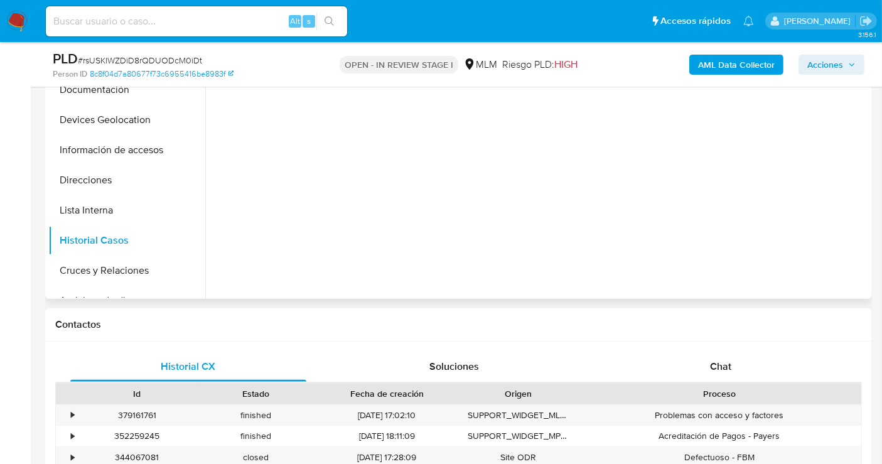
scroll to position [139, 0]
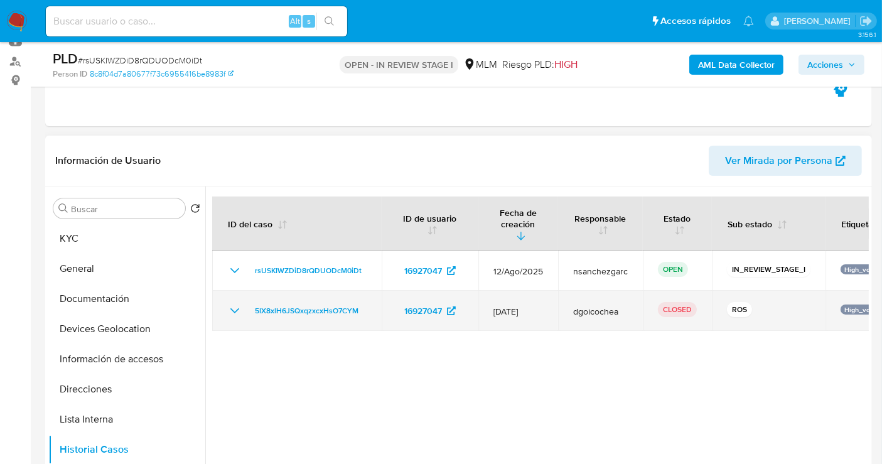
click at [231, 303] on icon "Mostrar/Ocultar" at bounding box center [234, 310] width 15 height 15
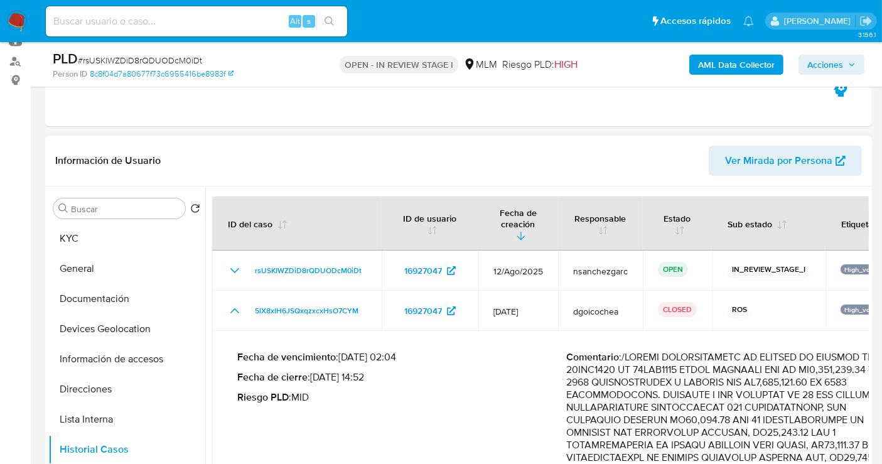
scroll to position [70, 0]
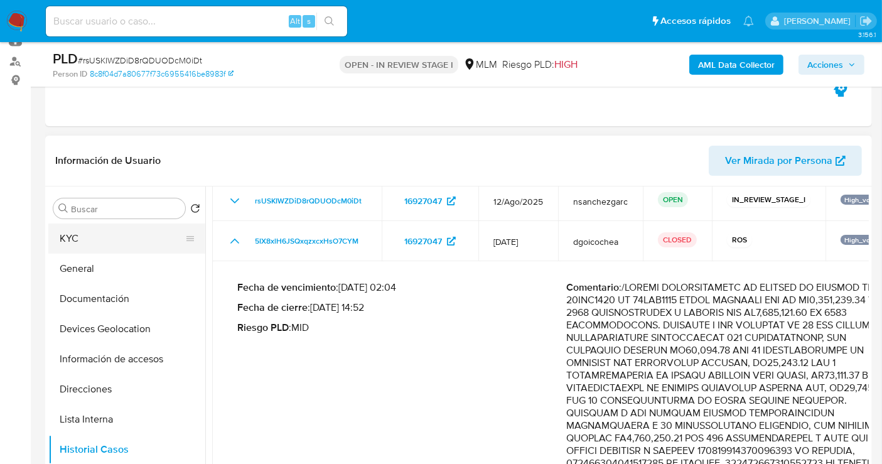
click at [82, 236] on button "KYC" at bounding box center [121, 238] width 147 height 30
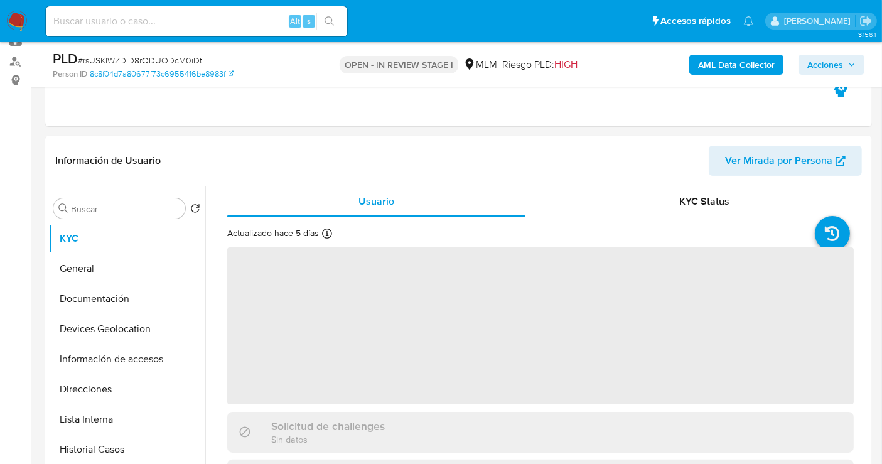
scroll to position [209, 0]
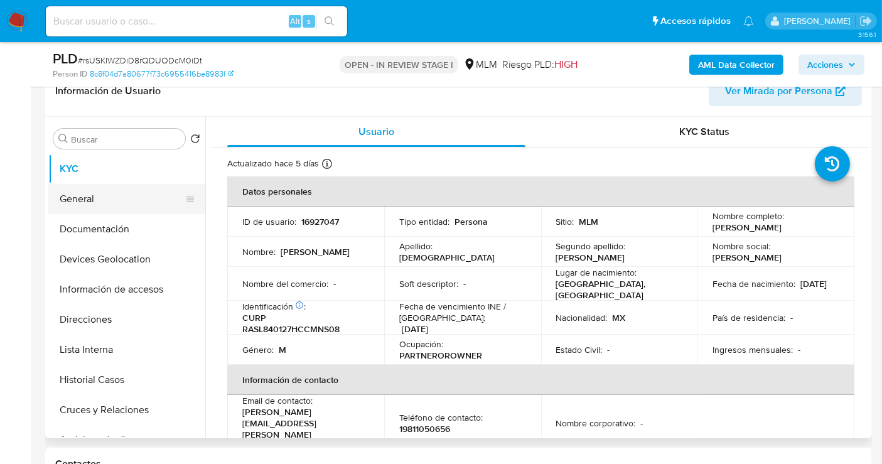
click at [86, 201] on button "General" at bounding box center [121, 199] width 147 height 30
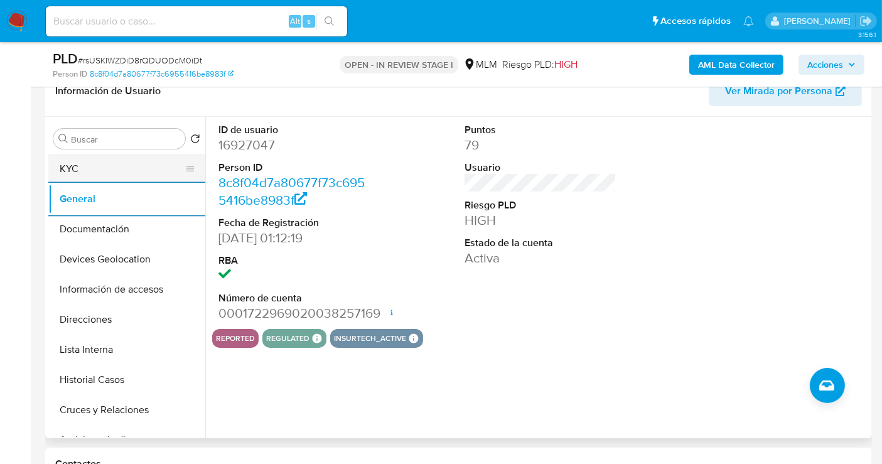
click at [85, 165] on button "KYC" at bounding box center [121, 169] width 147 height 30
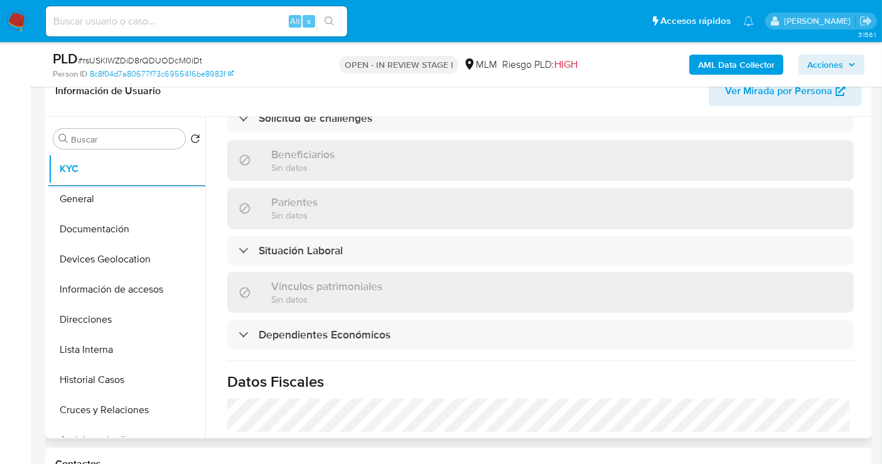
scroll to position [559, 0]
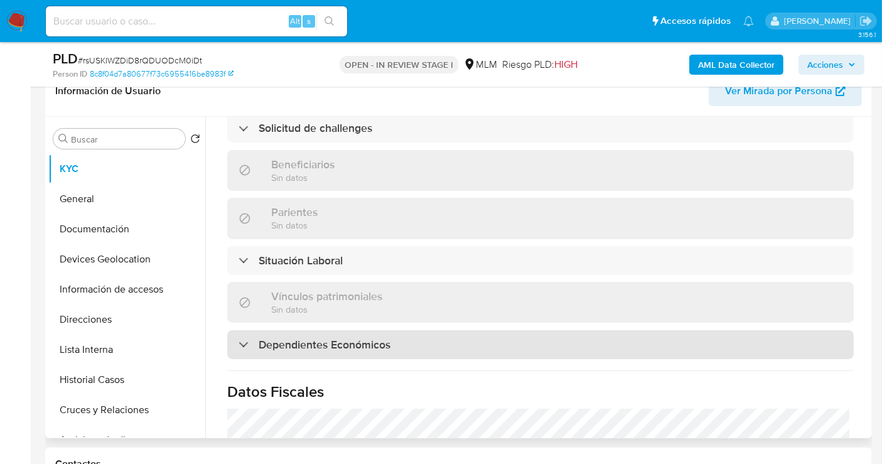
click at [278, 338] on h3 "Dependientes Económicos" at bounding box center [325, 345] width 132 height 14
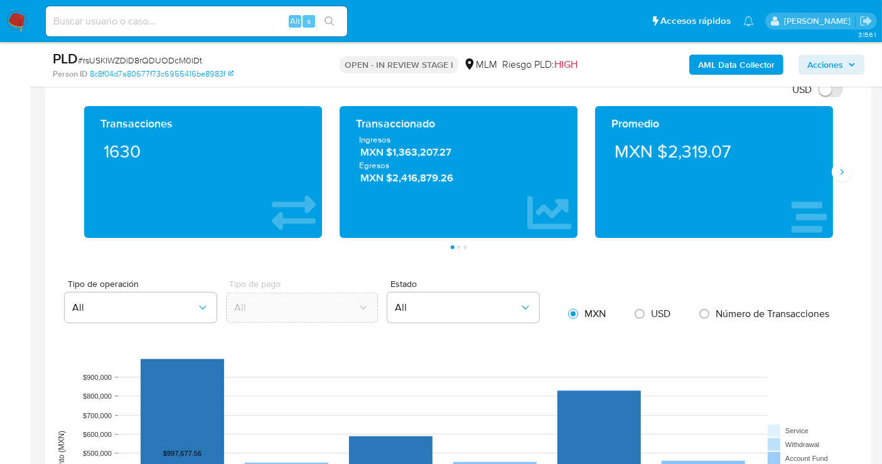
scroll to position [837, 0]
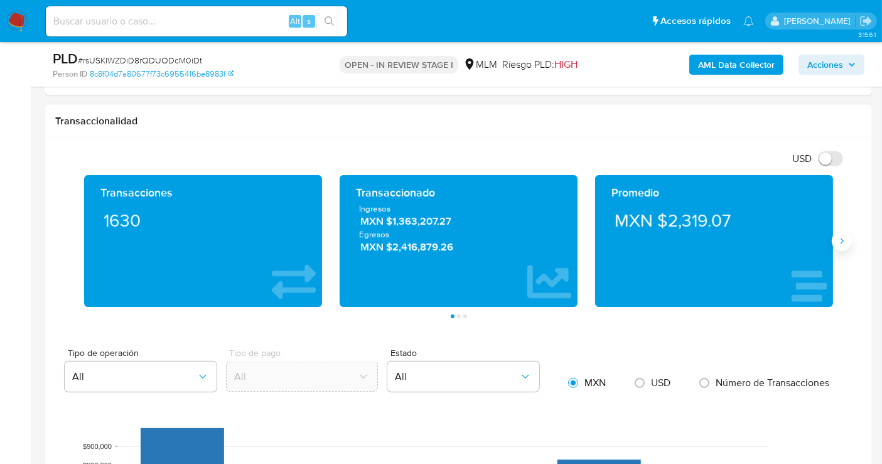
click at [842, 236] on icon "Siguiente" at bounding box center [842, 241] width 10 height 10
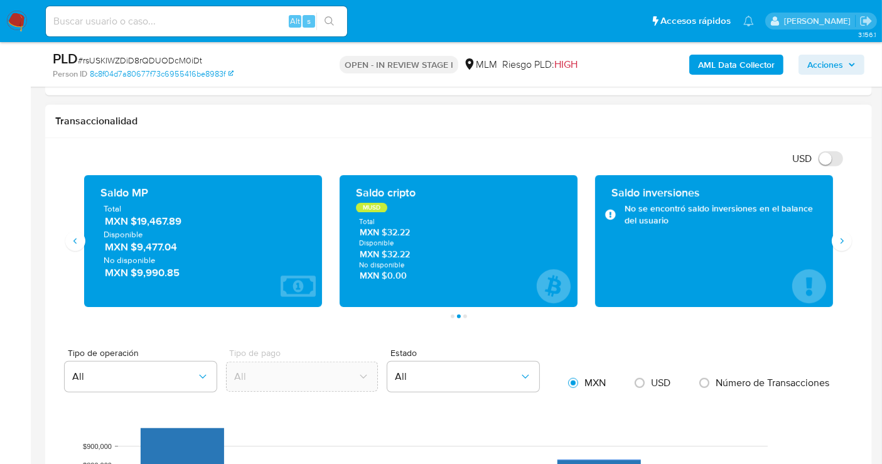
click at [158, 220] on span "MXN $19,467.89" at bounding box center [204, 221] width 198 height 14
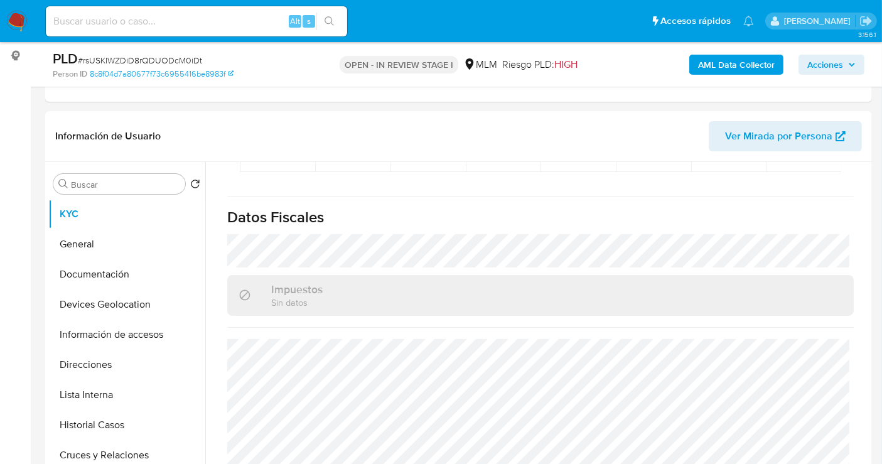
scroll to position [139, 0]
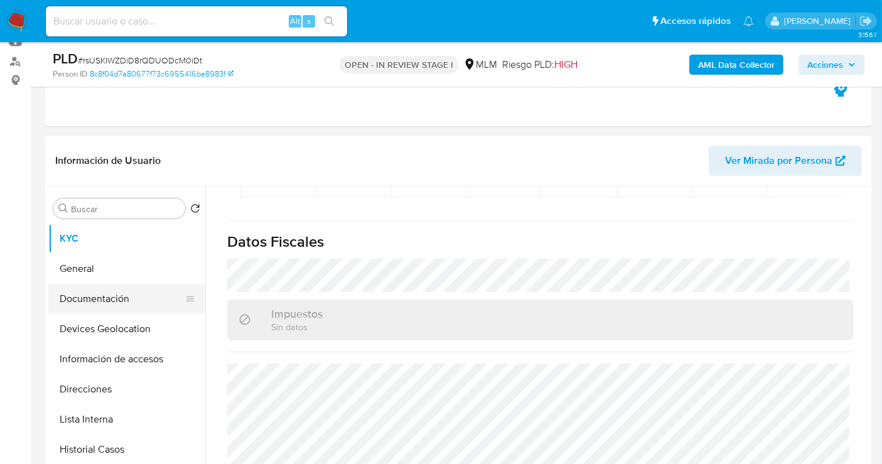
click at [111, 301] on button "Documentación" at bounding box center [121, 299] width 147 height 30
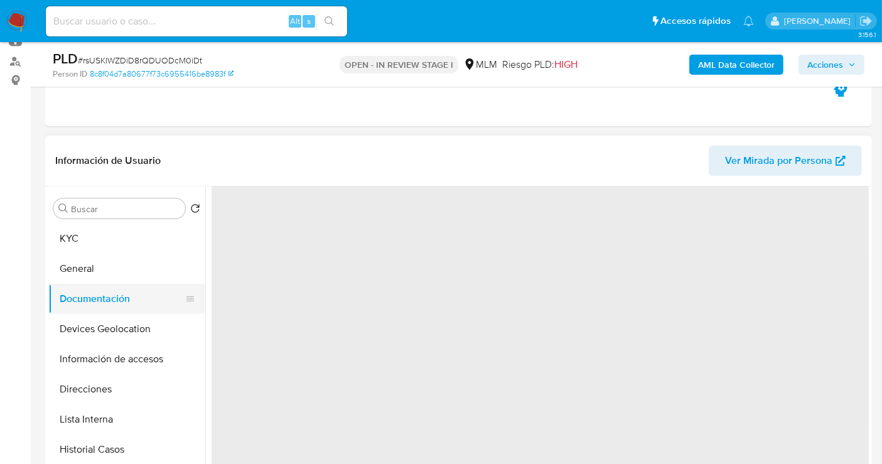
scroll to position [0, 0]
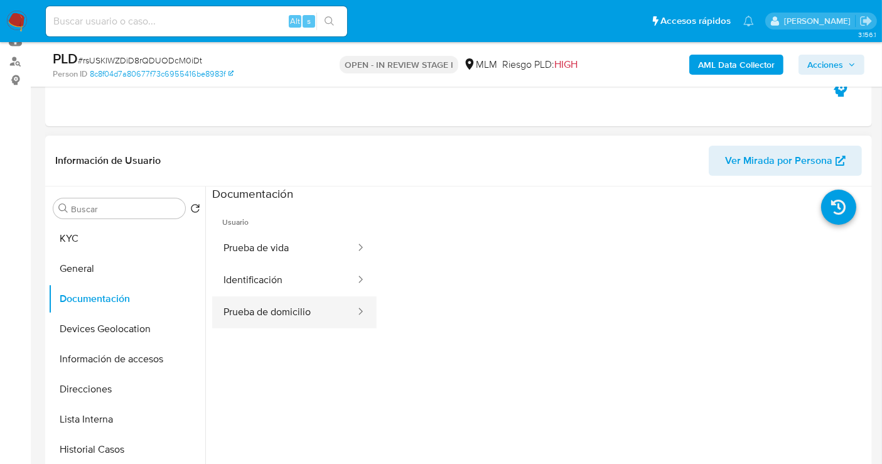
click at [303, 302] on button "Prueba de domicilio" at bounding box center [284, 312] width 144 height 32
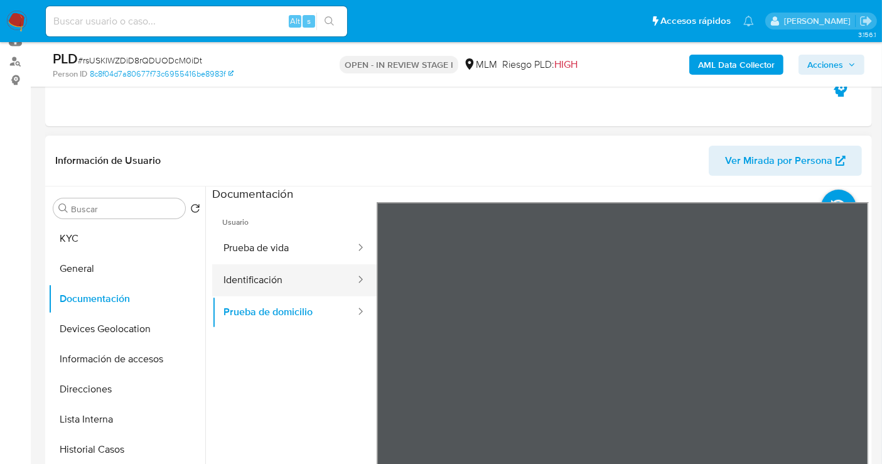
click at [297, 286] on button "Identificación" at bounding box center [284, 280] width 144 height 32
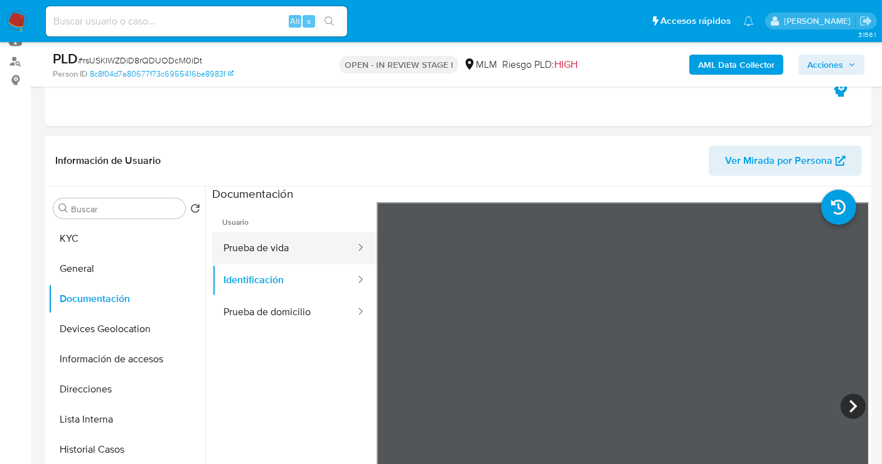
click at [243, 254] on button "Prueba de vida" at bounding box center [284, 248] width 144 height 32
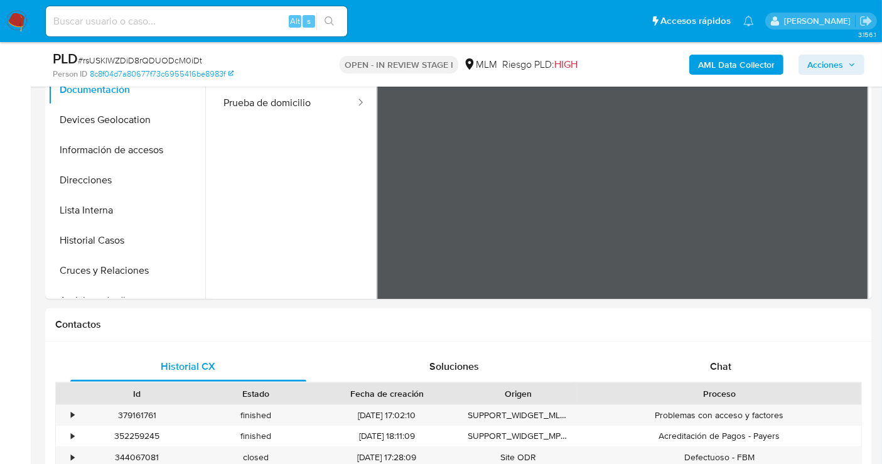
scroll to position [279, 0]
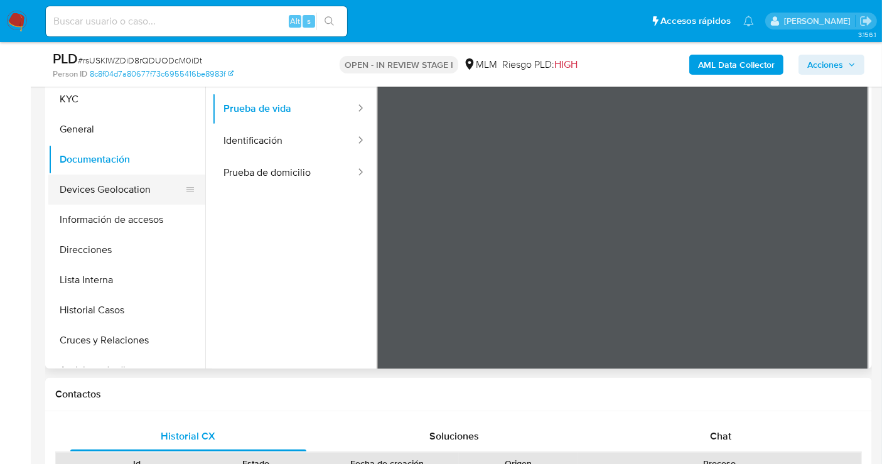
click at [76, 184] on button "Devices Geolocation" at bounding box center [121, 189] width 147 height 30
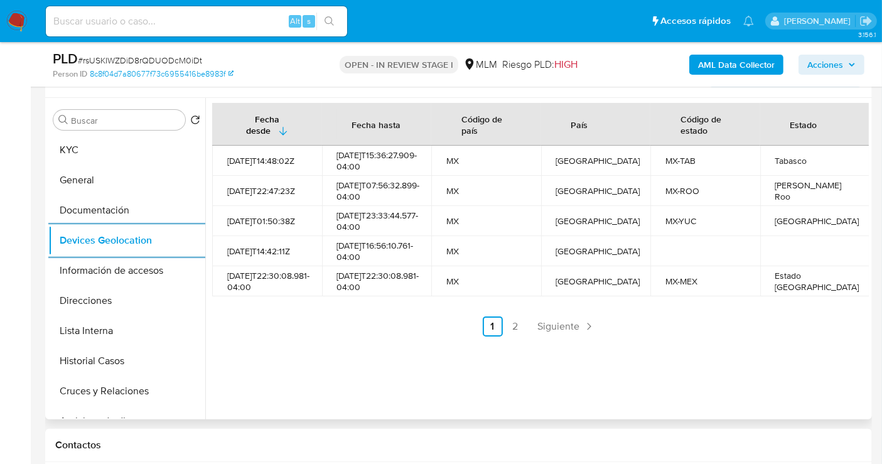
scroll to position [209, 0]
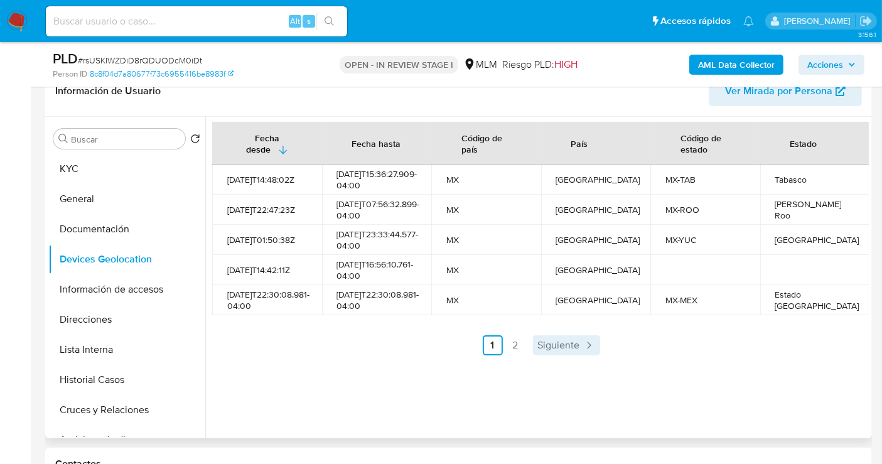
click at [547, 350] on span "Siguiente" at bounding box center [559, 345] width 42 height 10
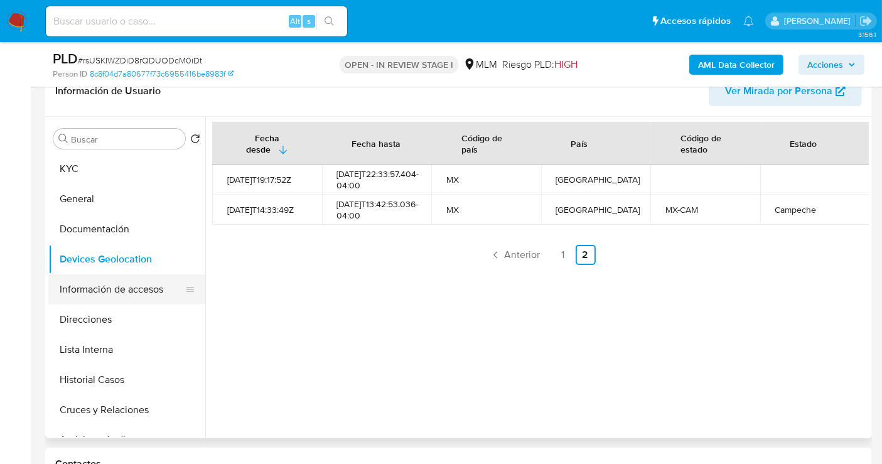
click at [99, 291] on button "Información de accesos" at bounding box center [121, 289] width 147 height 30
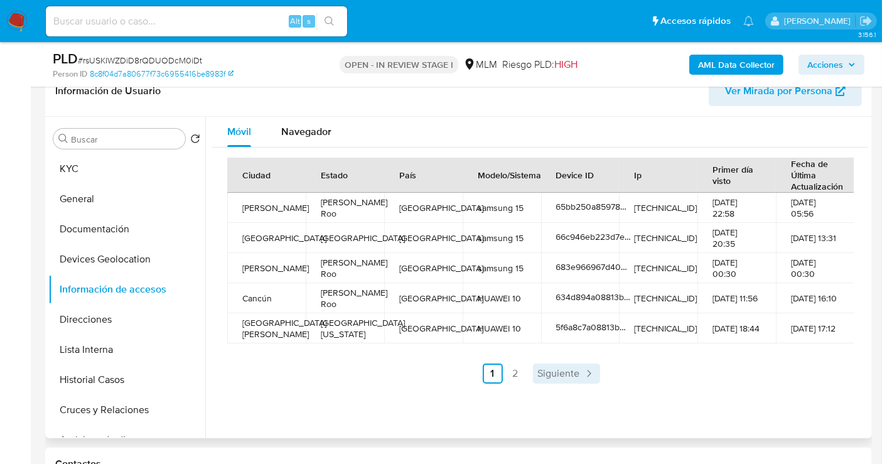
click at [548, 373] on span "Siguiente" at bounding box center [559, 373] width 42 height 10
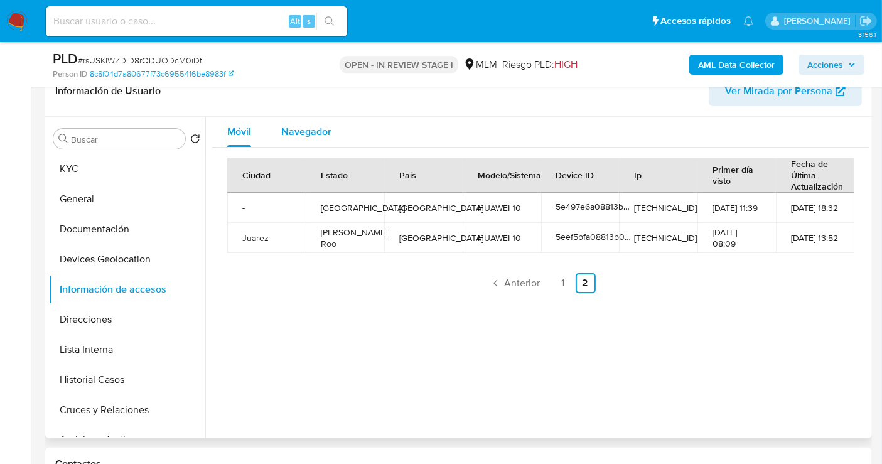
click at [318, 124] on span "Navegador" at bounding box center [306, 131] width 50 height 14
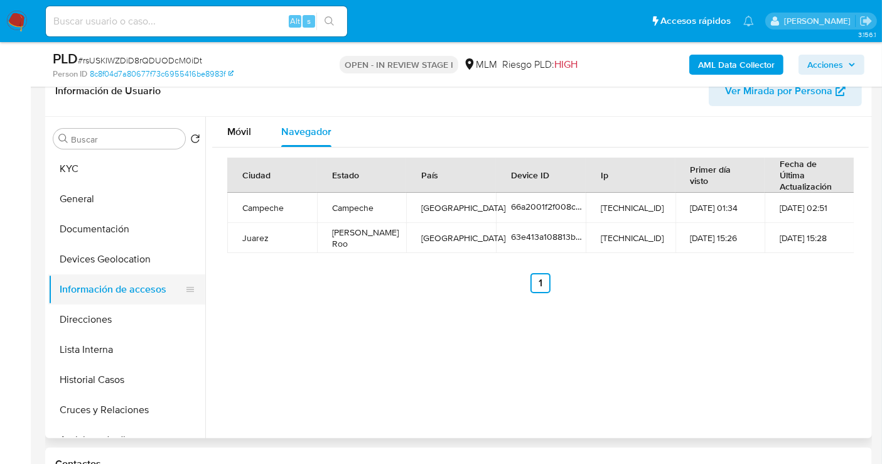
scroll to position [139, 0]
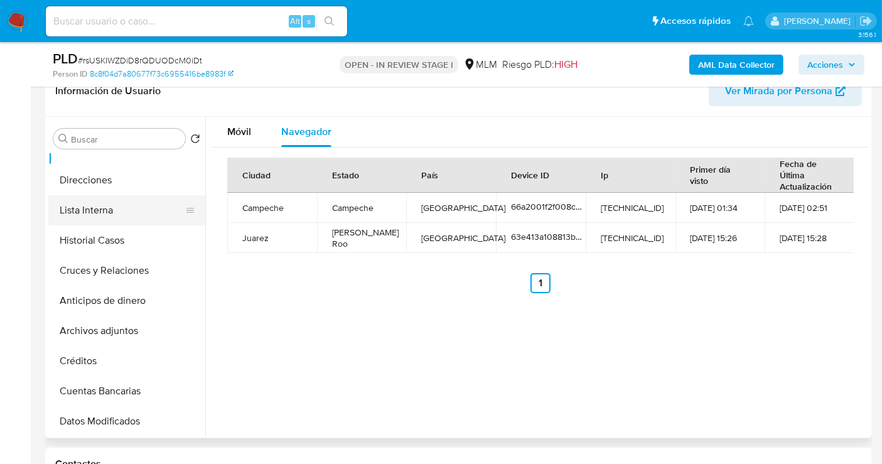
click at [96, 205] on button "Lista Interna" at bounding box center [121, 210] width 147 height 30
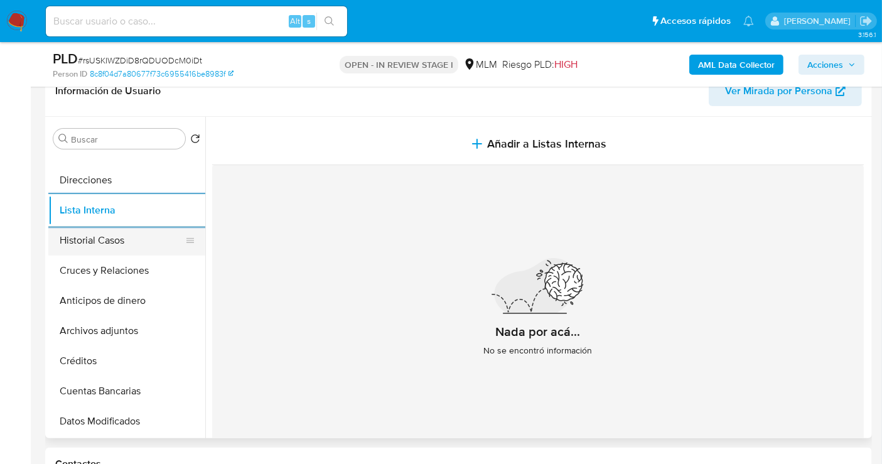
click at [80, 243] on button "Historial Casos" at bounding box center [121, 240] width 147 height 30
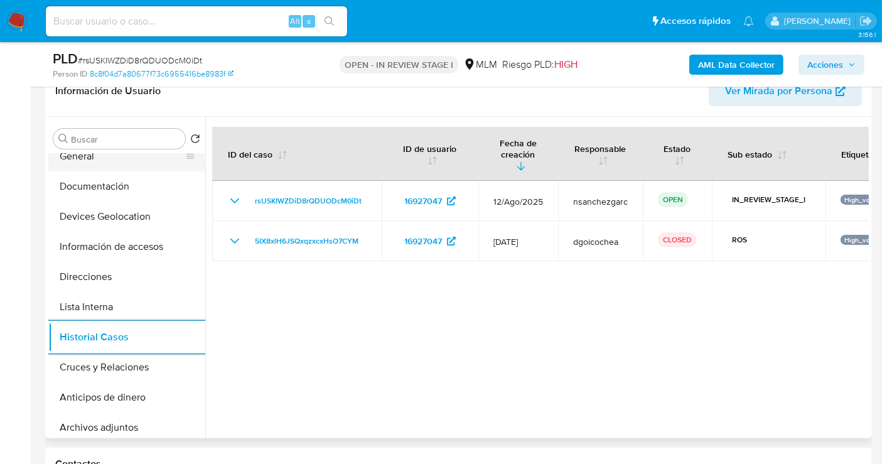
scroll to position [0, 0]
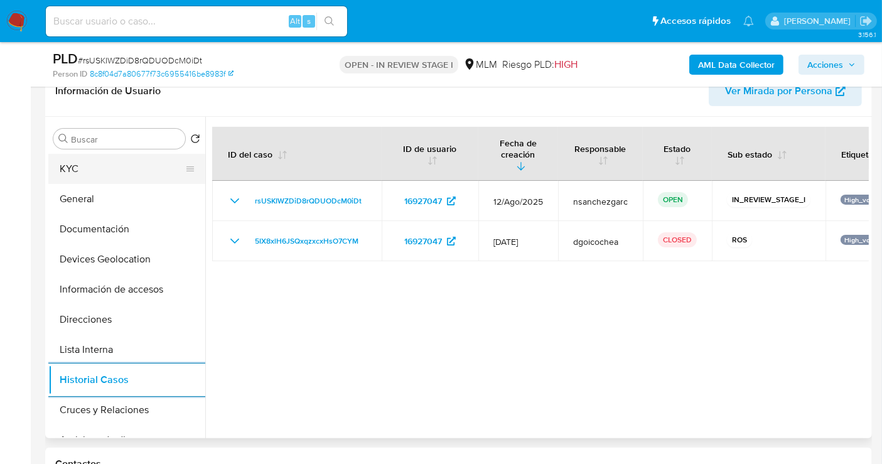
click at [77, 176] on button "KYC" at bounding box center [121, 169] width 147 height 30
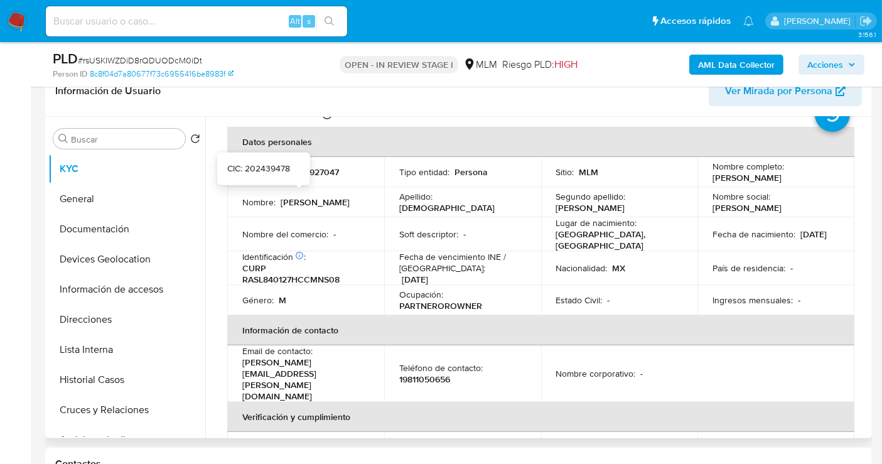
scroll to position [139, 0]
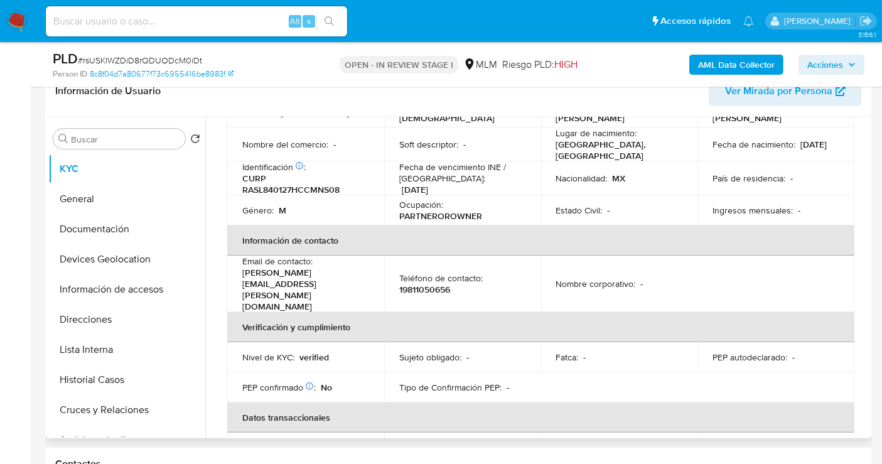
click at [412, 284] on p "19811050656" at bounding box center [424, 289] width 51 height 11
copy p "19811050656"
drag, startPoint x: 344, startPoint y: 277, endPoint x: 240, endPoint y: 278, distance: 104.2
click at [240, 278] on td "Email de contacto : luis.ramayo@hotmail.com" at bounding box center [305, 283] width 157 height 56
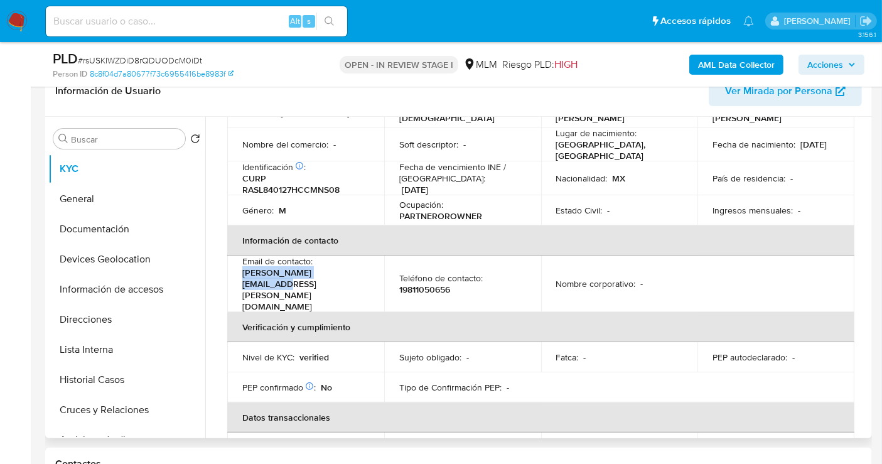
copy p "[PERSON_NAME][EMAIL_ADDRESS][DOMAIN_NAME]"
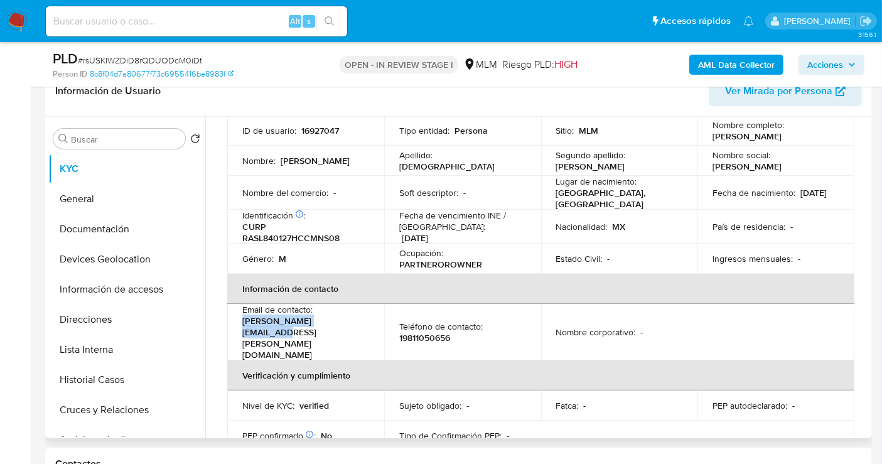
scroll to position [70, 0]
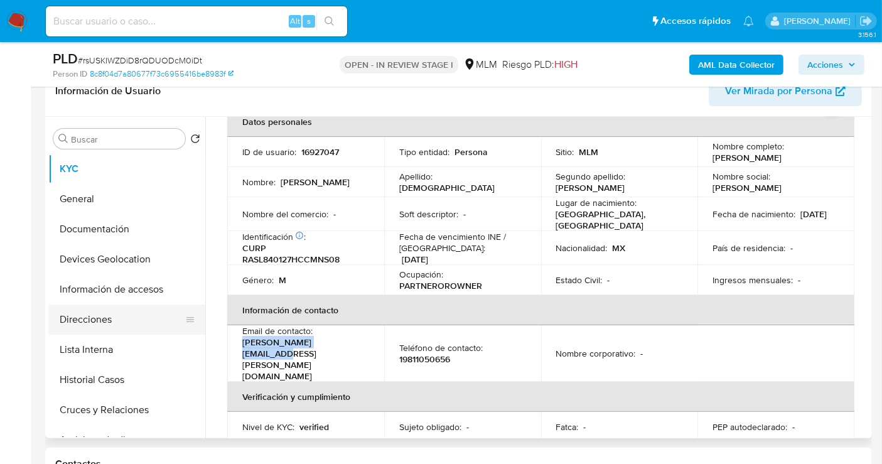
click at [93, 327] on button "Direcciones" at bounding box center [121, 319] width 147 height 30
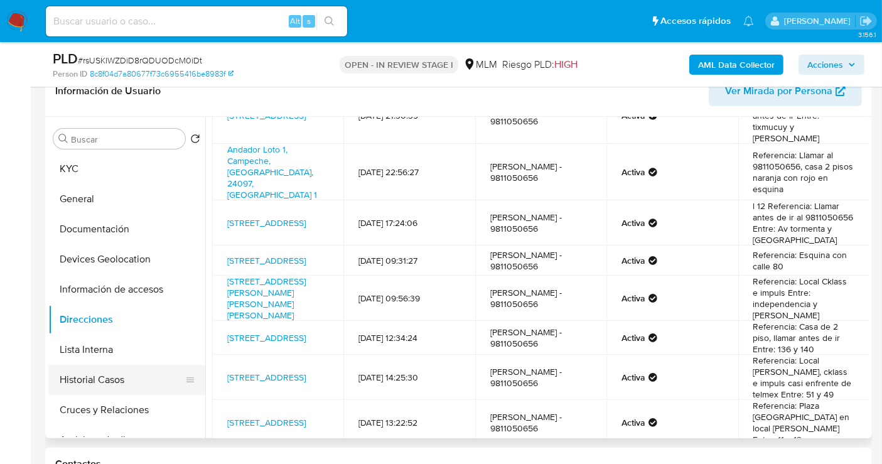
click at [85, 377] on button "Historial Casos" at bounding box center [121, 380] width 147 height 30
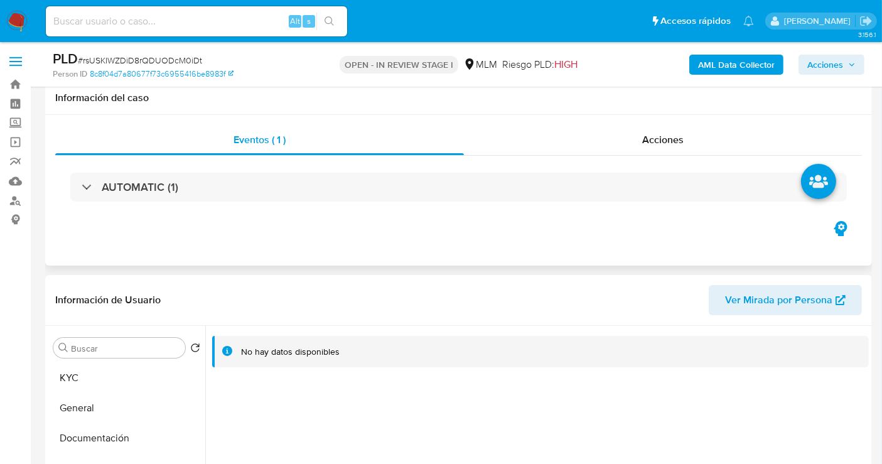
scroll to position [209, 0]
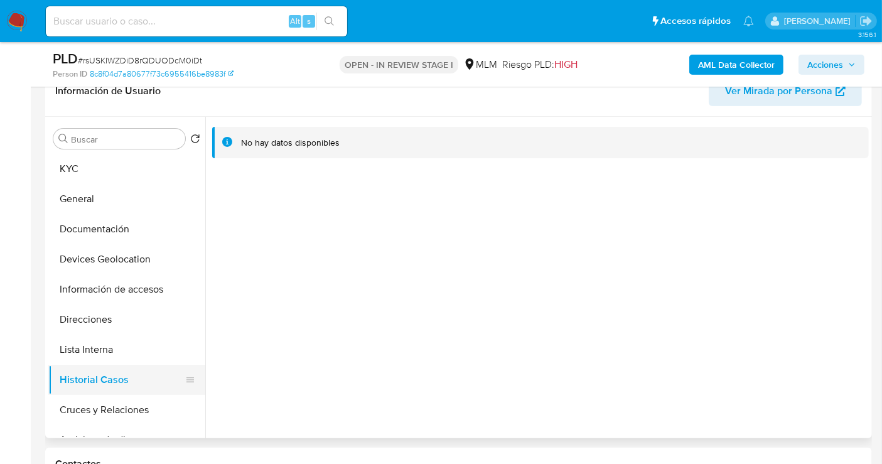
click at [73, 379] on button "Historial Casos" at bounding box center [121, 380] width 147 height 30
click at [96, 176] on button "KYC" at bounding box center [121, 169] width 147 height 30
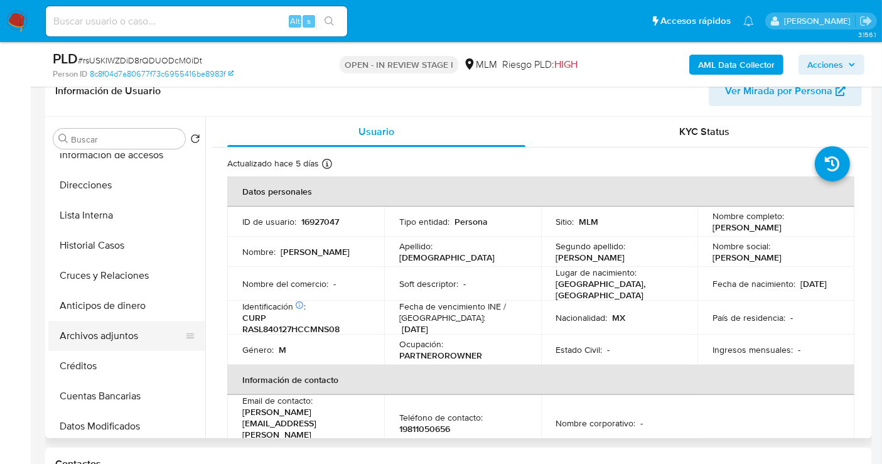
scroll to position [139, 0]
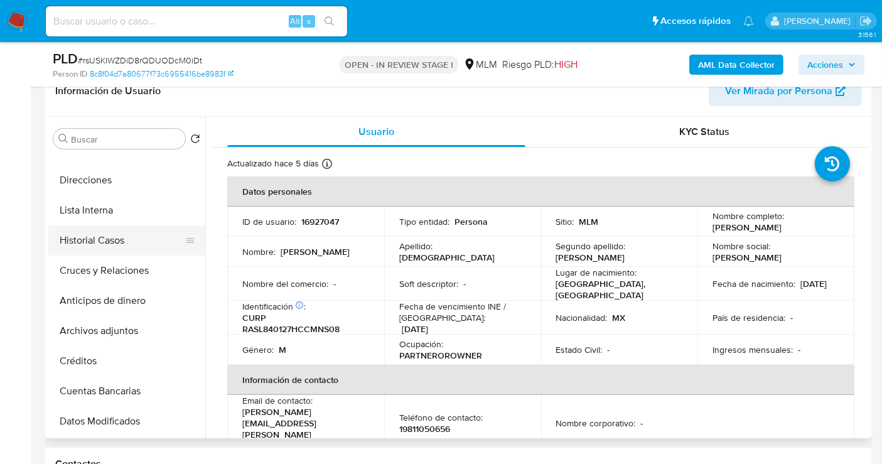
click at [106, 243] on button "Historial Casos" at bounding box center [121, 240] width 147 height 30
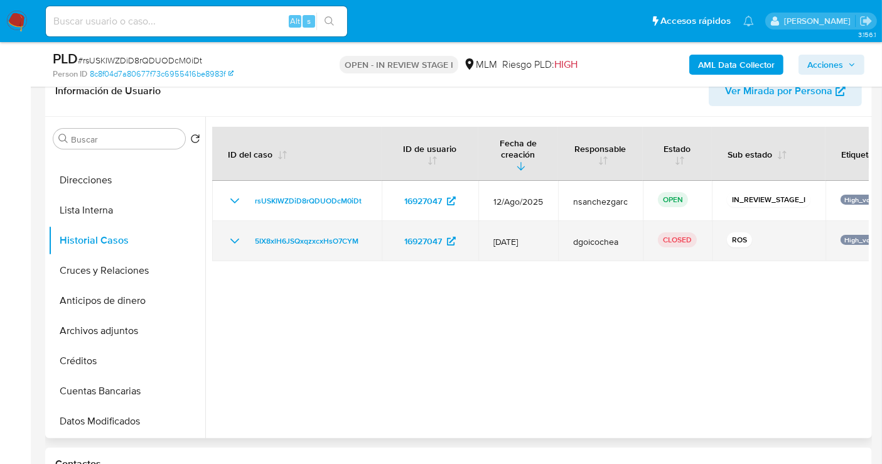
click at [296, 237] on td "5IX8xlH6JSQxqzxcxHsO7CYM" at bounding box center [296, 241] width 169 height 40
click at [294, 233] on span "5IX8xlH6JSQxqzxcxHsO7CYM" at bounding box center [307, 240] width 104 height 15
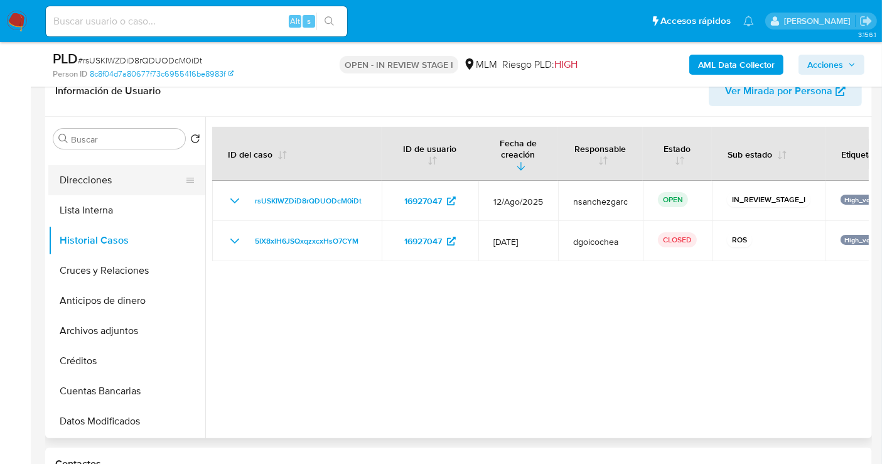
click at [88, 185] on button "Direcciones" at bounding box center [121, 180] width 147 height 30
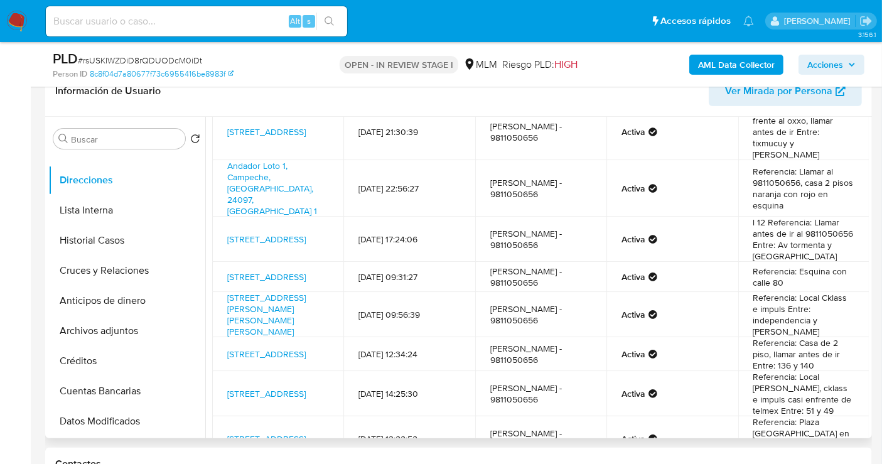
scroll to position [0, 0]
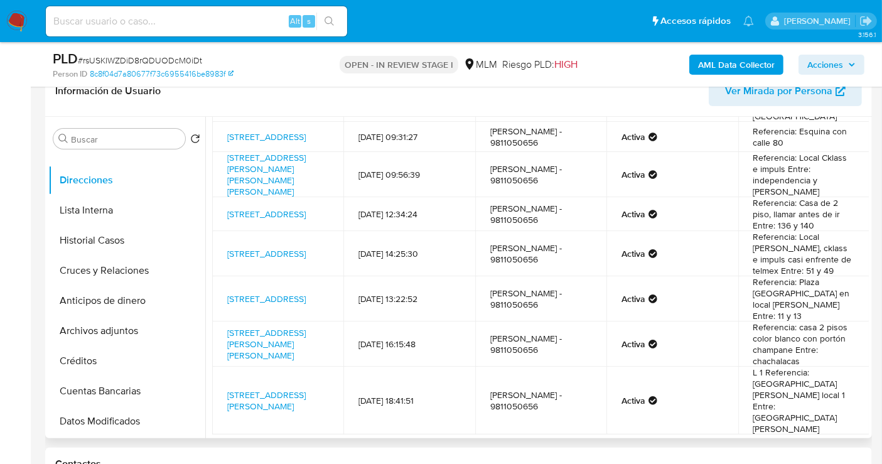
click at [580, 459] on span "Siguiente" at bounding box center [581, 464] width 42 height 10
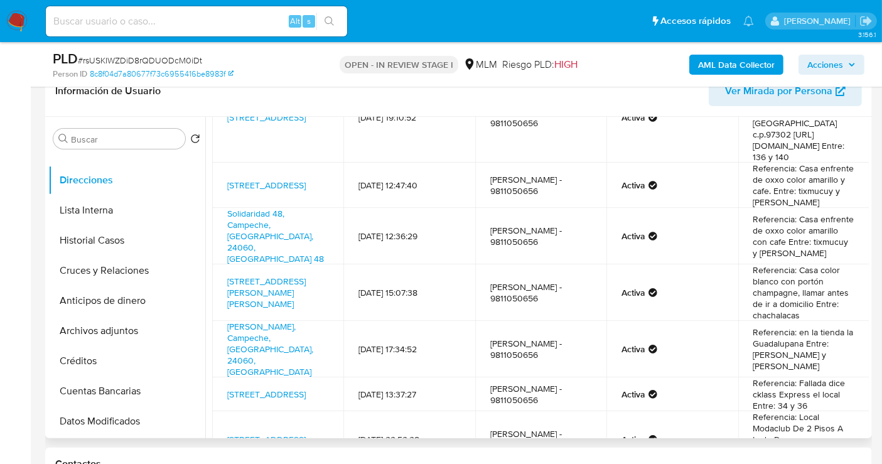
scroll to position [279, 0]
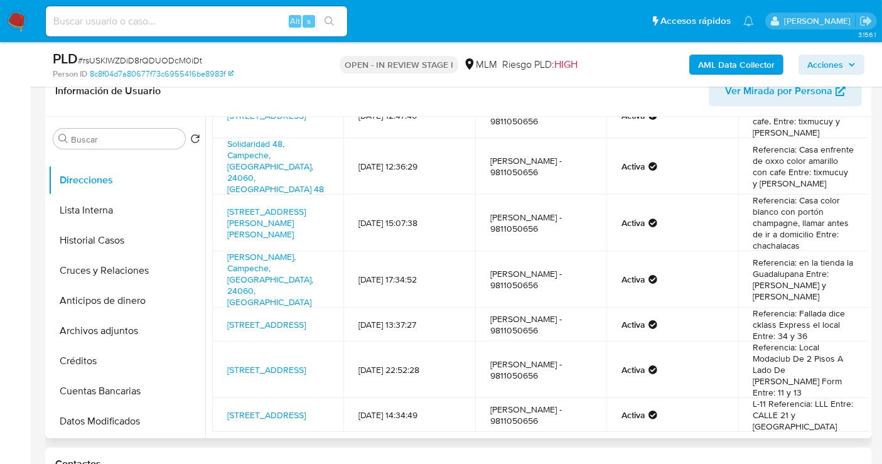
click at [563, 308] on td "Luis Angel Ramayo Sandoval - 9811050656" at bounding box center [540, 325] width 131 height 34
copy td "9811050656"
click at [607, 457] on span "Siguiente" at bounding box center [615, 462] width 42 height 10
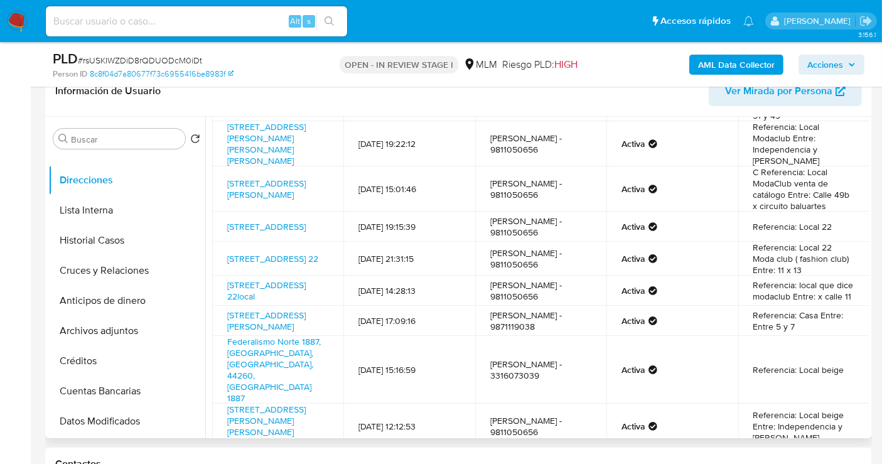
scroll to position [126, 0]
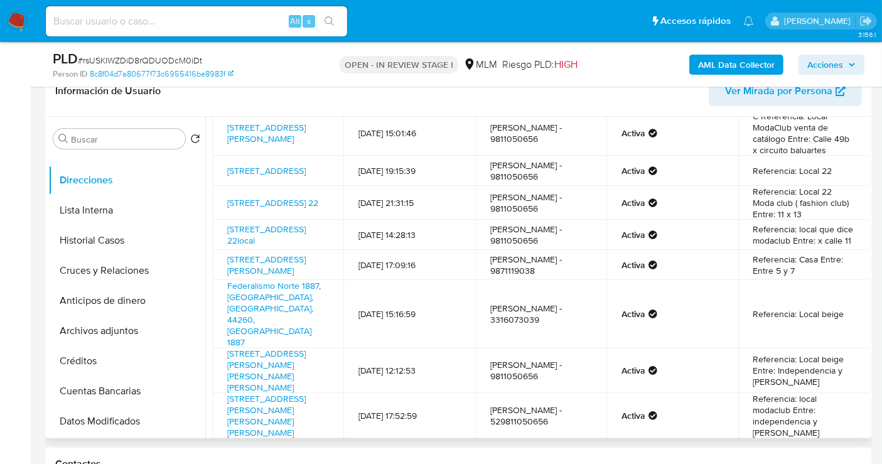
click at [611, 463] on span "Siguiente" at bounding box center [615, 468] width 42 height 10
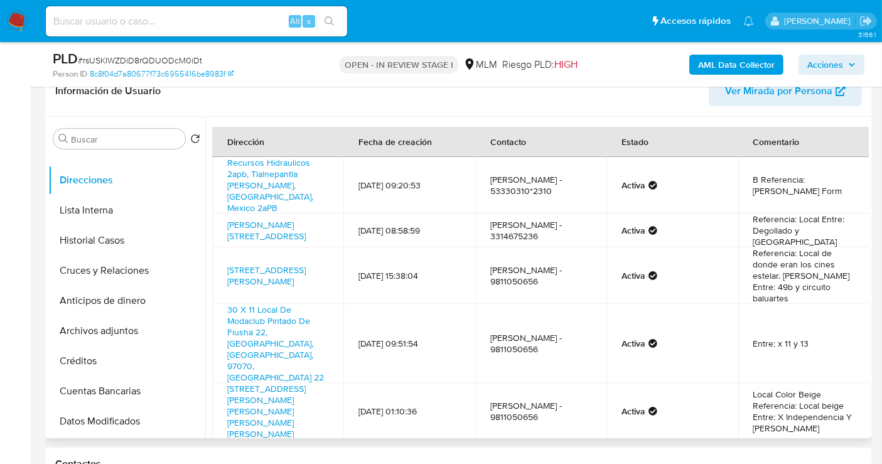
scroll to position [69, 0]
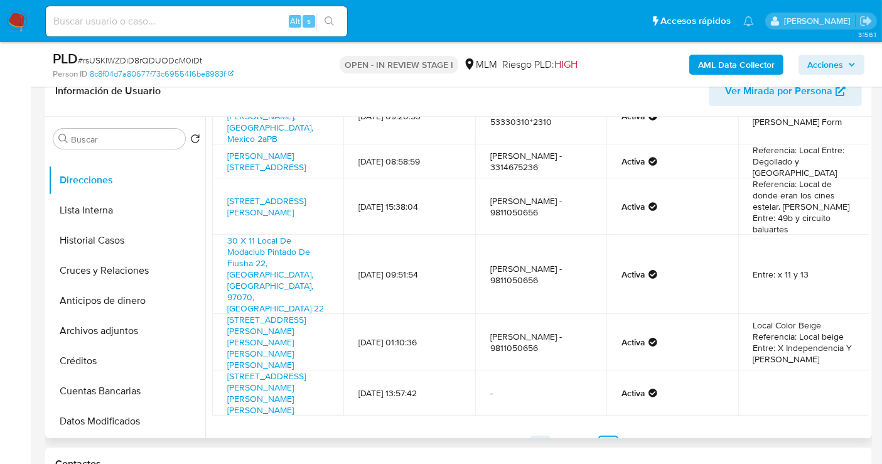
click at [537, 436] on link "1" at bounding box center [540, 446] width 20 height 20
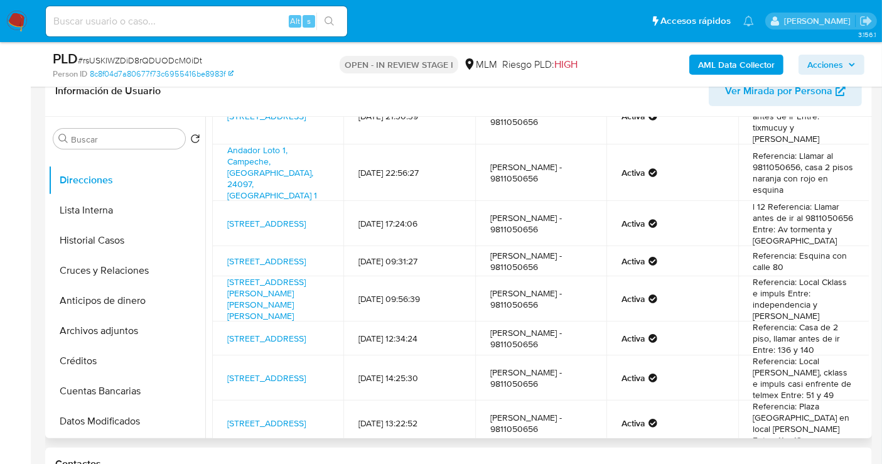
scroll to position [80, 0]
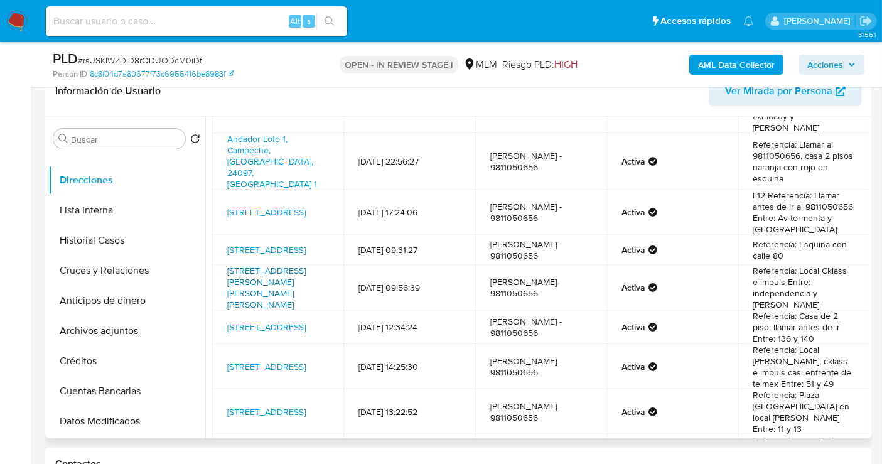
click at [258, 276] on link "Avenida Alvaro Obregon 247, Othon P Blanco, Quintana Roo, 77000, Mexico 247" at bounding box center [266, 287] width 78 height 46
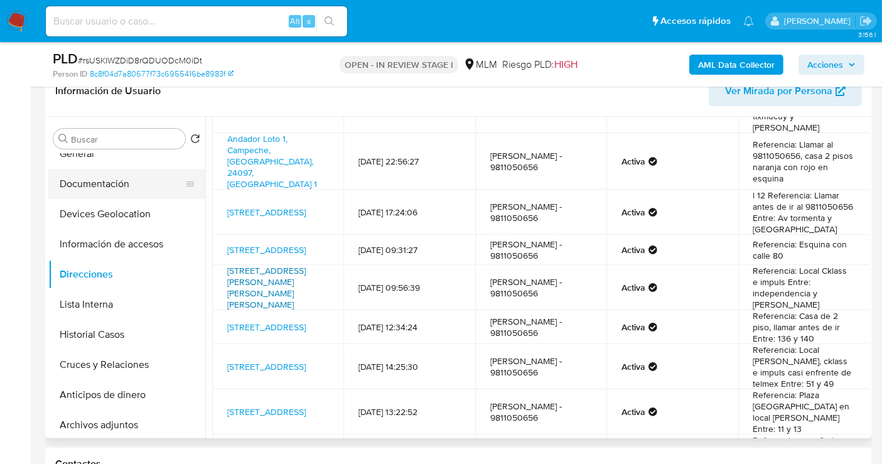
scroll to position [0, 0]
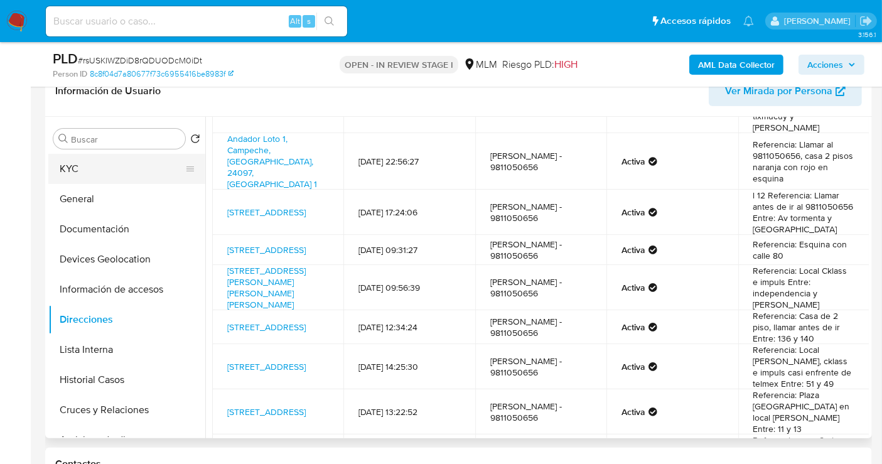
click at [90, 162] on button "KYC" at bounding box center [121, 169] width 147 height 30
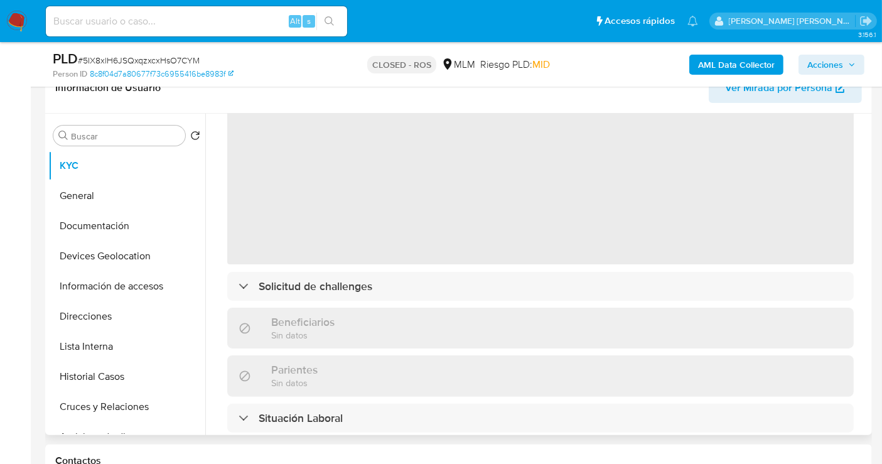
scroll to position [70, 0]
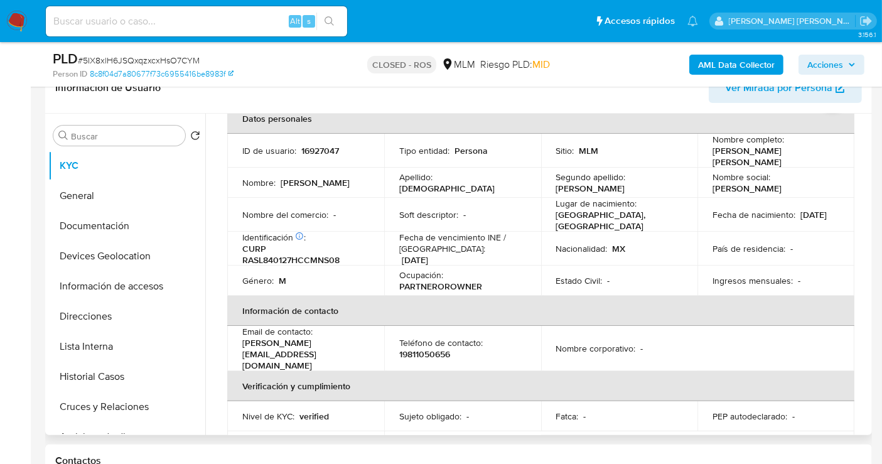
select select "10"
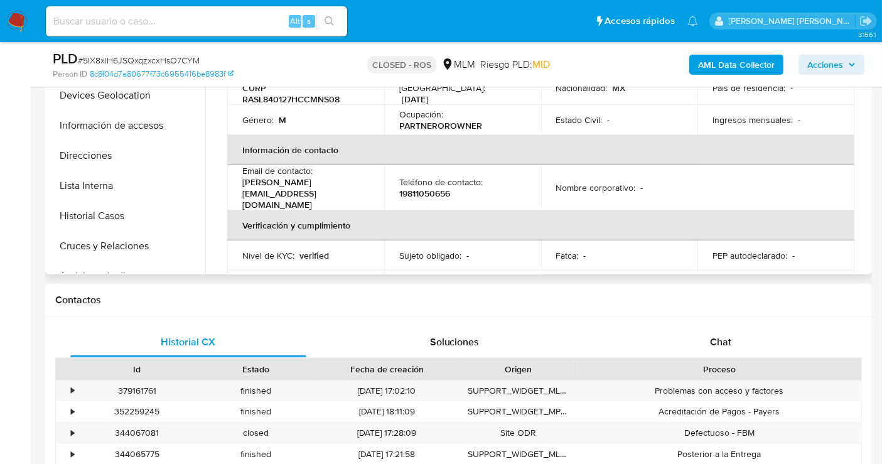
scroll to position [348, 0]
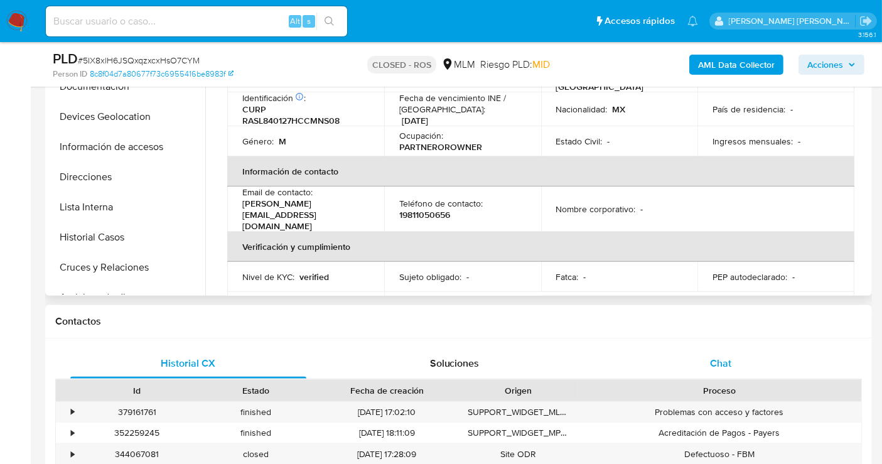
click at [720, 364] on span "Chat" at bounding box center [720, 363] width 21 height 14
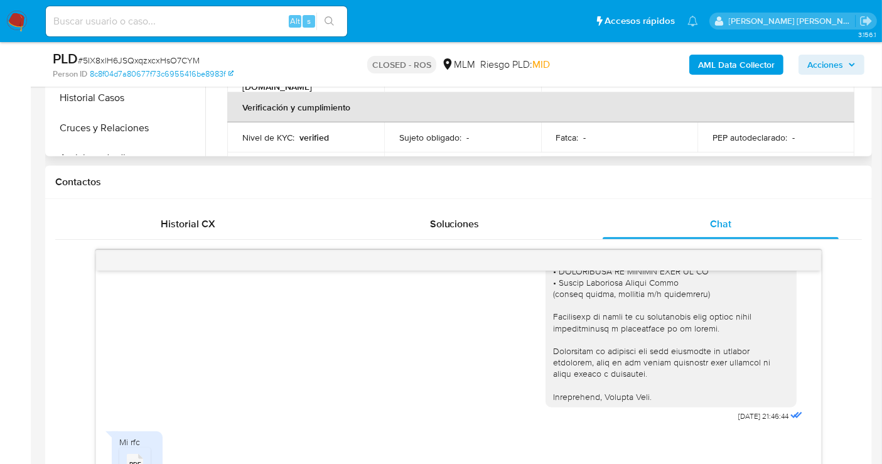
scroll to position [415, 0]
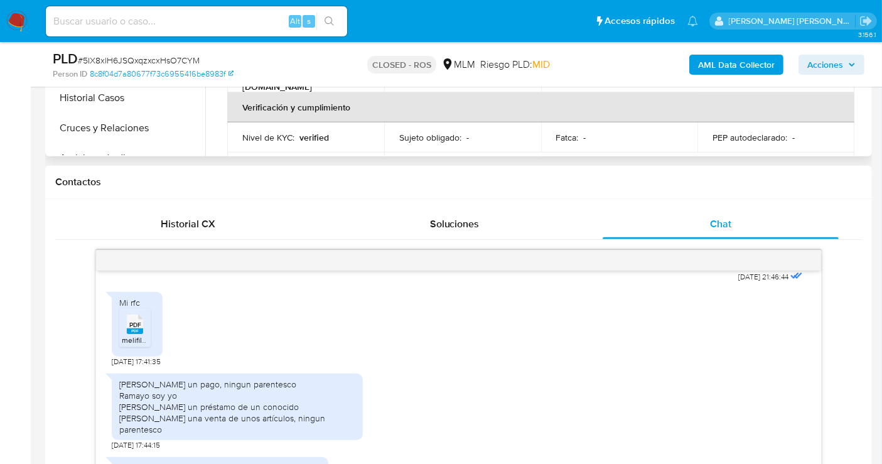
click at [138, 321] on span "PDF" at bounding box center [135, 325] width 12 height 8
